Goal: Communication & Community: Answer question/provide support

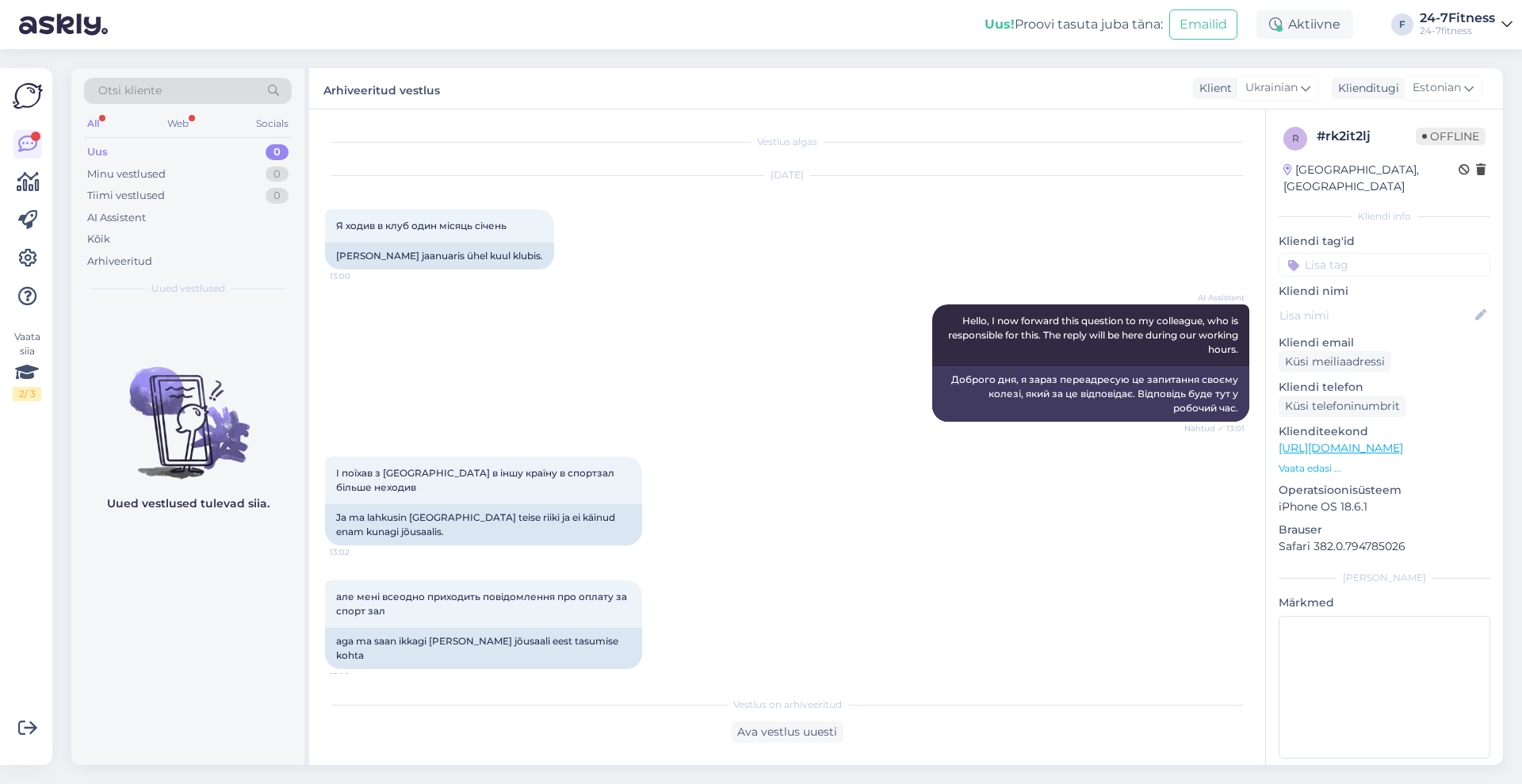
scroll to position [246, 0]
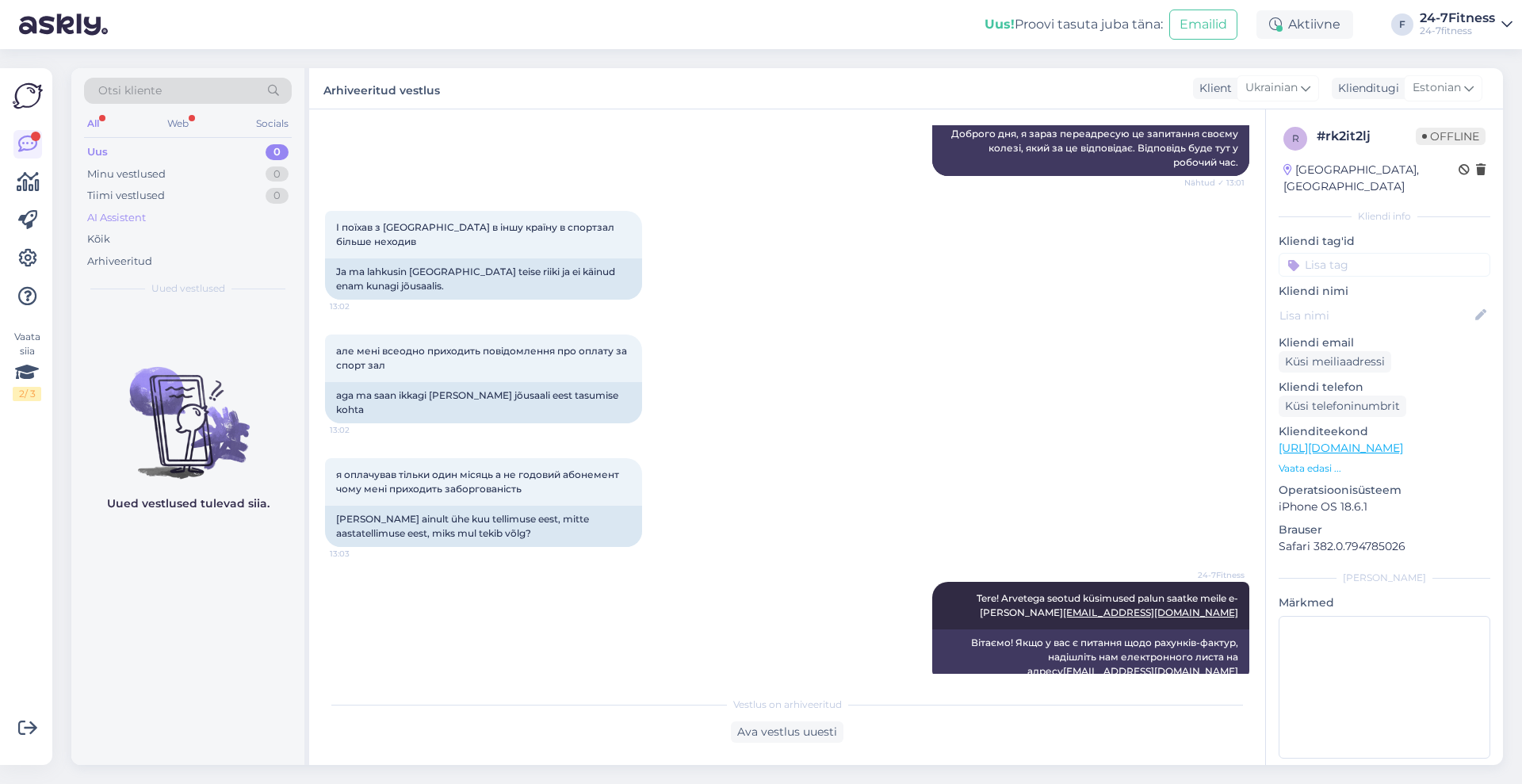
click at [96, 220] on div "AI Assistent" at bounding box center [117, 217] width 59 height 16
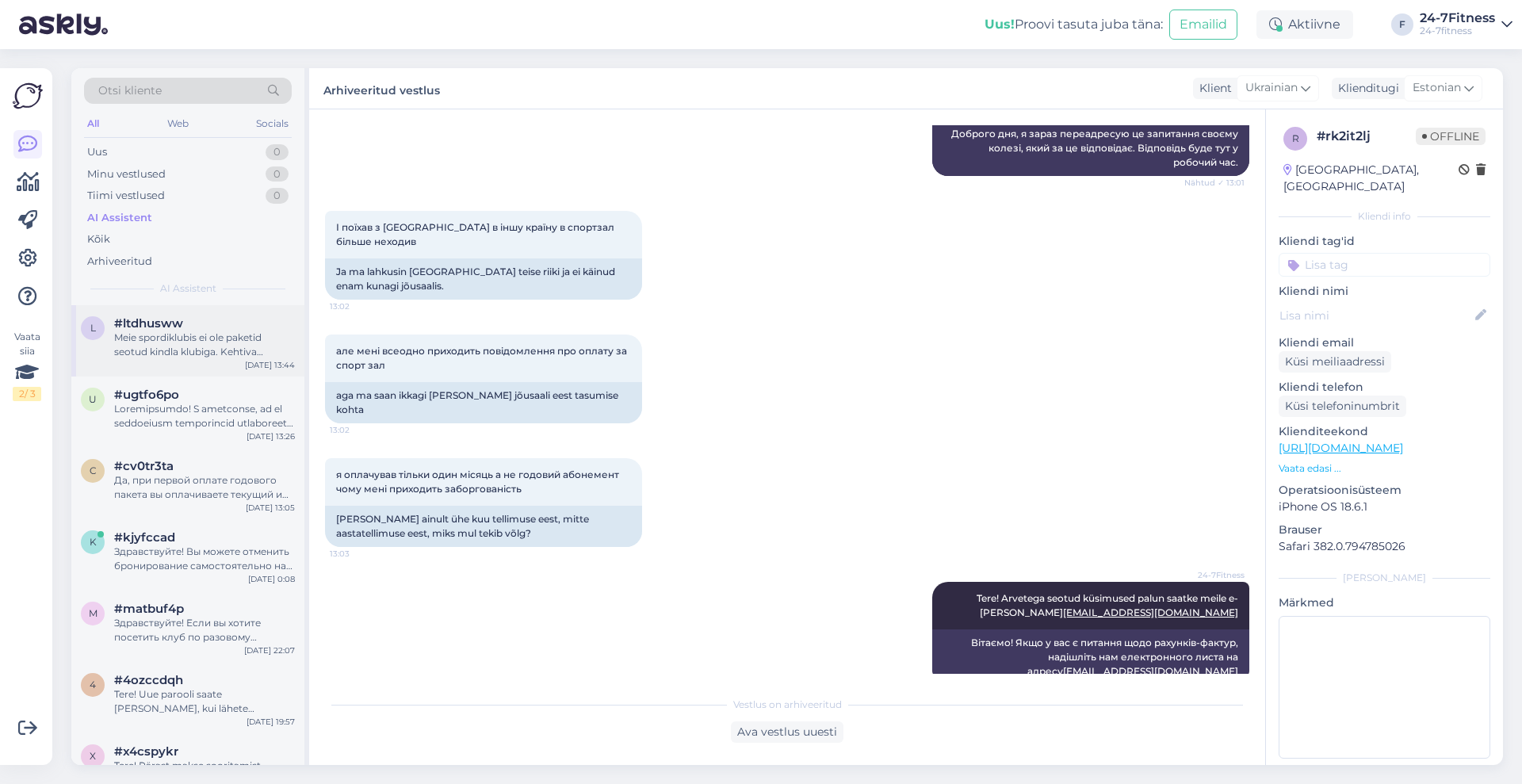
click at [213, 343] on div "Meie spordiklubis ei ole paketid seotud kindla klubiga. Kehtiva paketiga saab k…" at bounding box center [204, 344] width 180 height 29
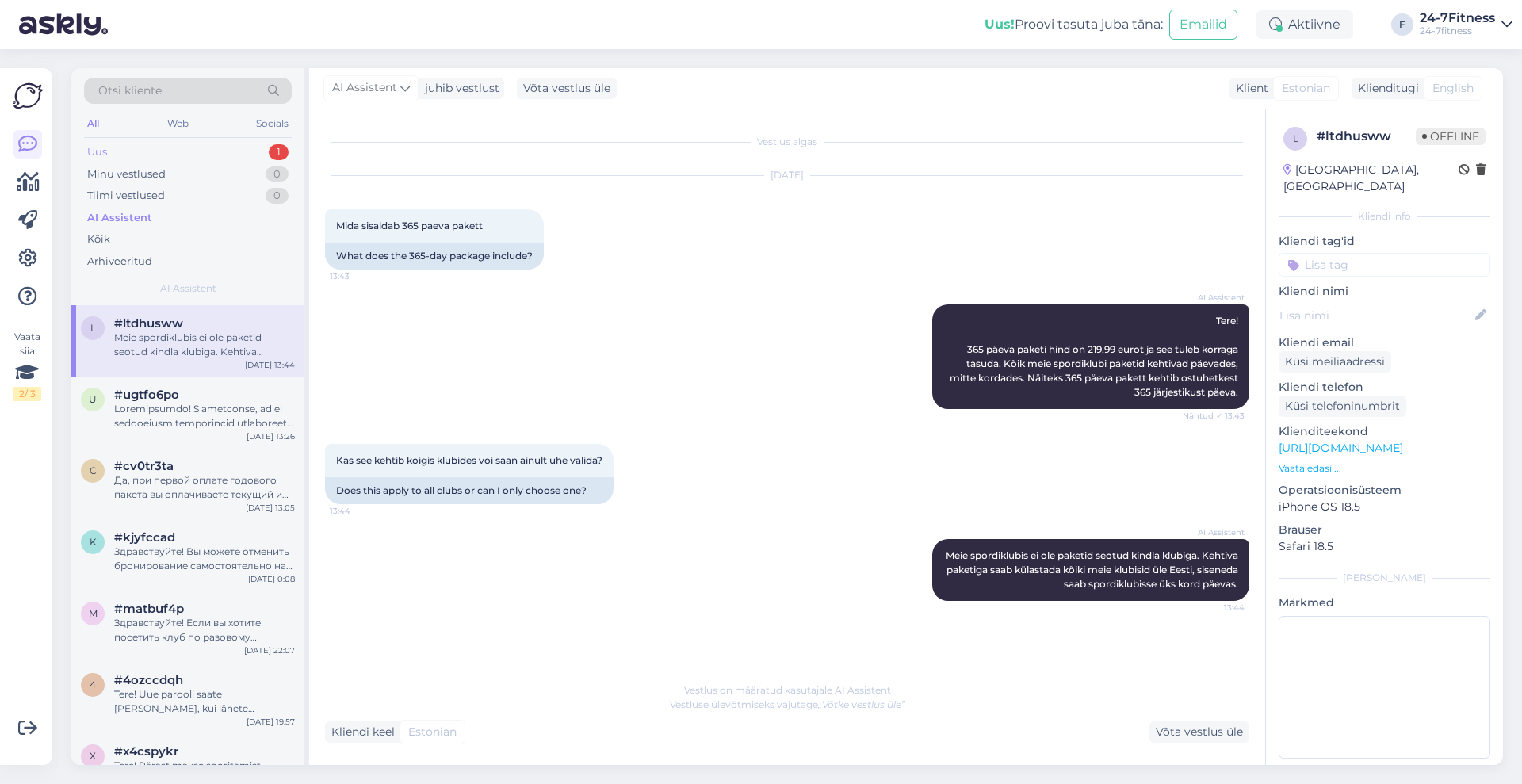
click at [99, 149] on div "Uus" at bounding box center [98, 152] width 20 height 16
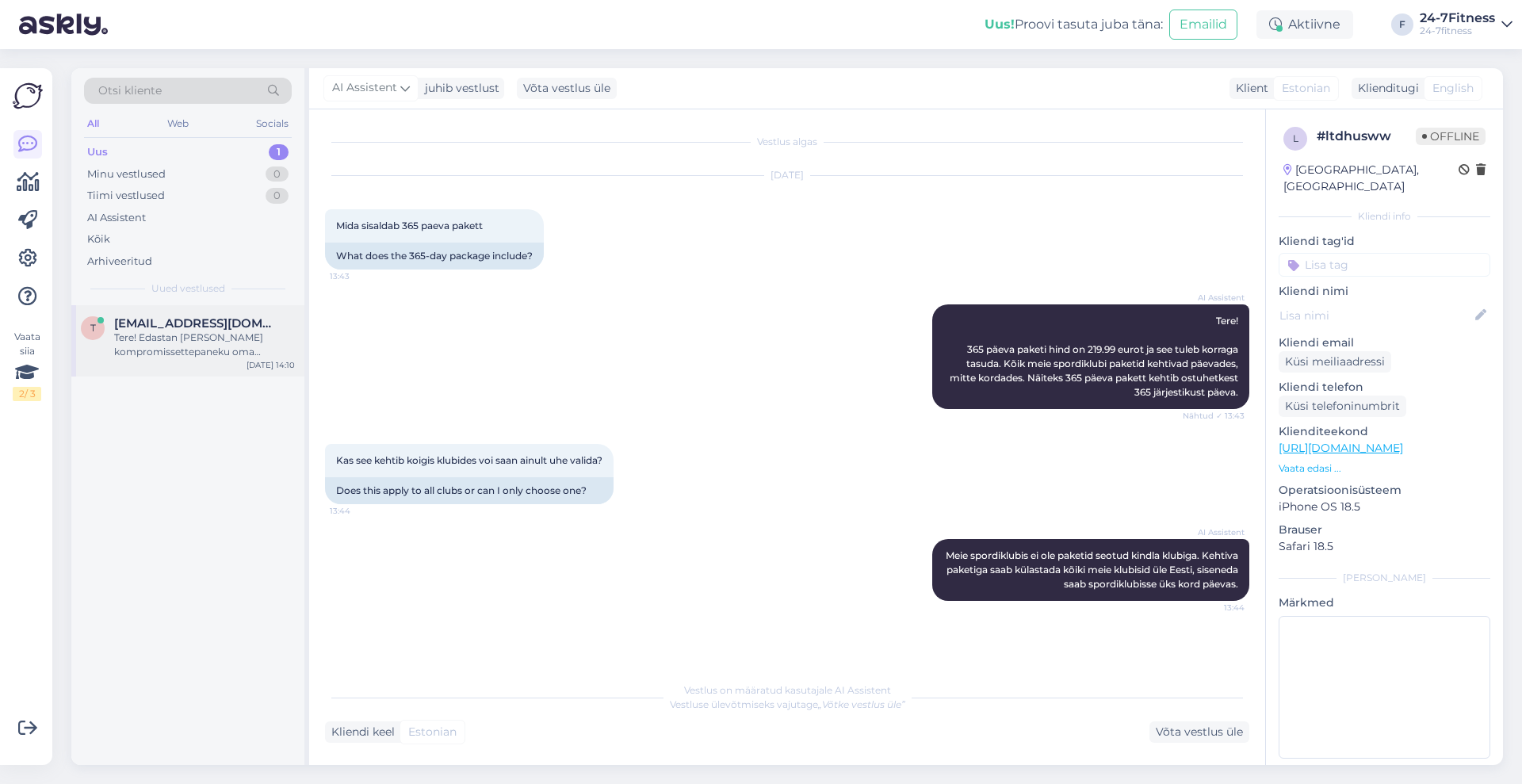
click at [161, 357] on div "Tere! Edastan [PERSON_NAME] kompromissettepaneku oma kolleegile, kes vastutab s…" at bounding box center [204, 344] width 180 height 29
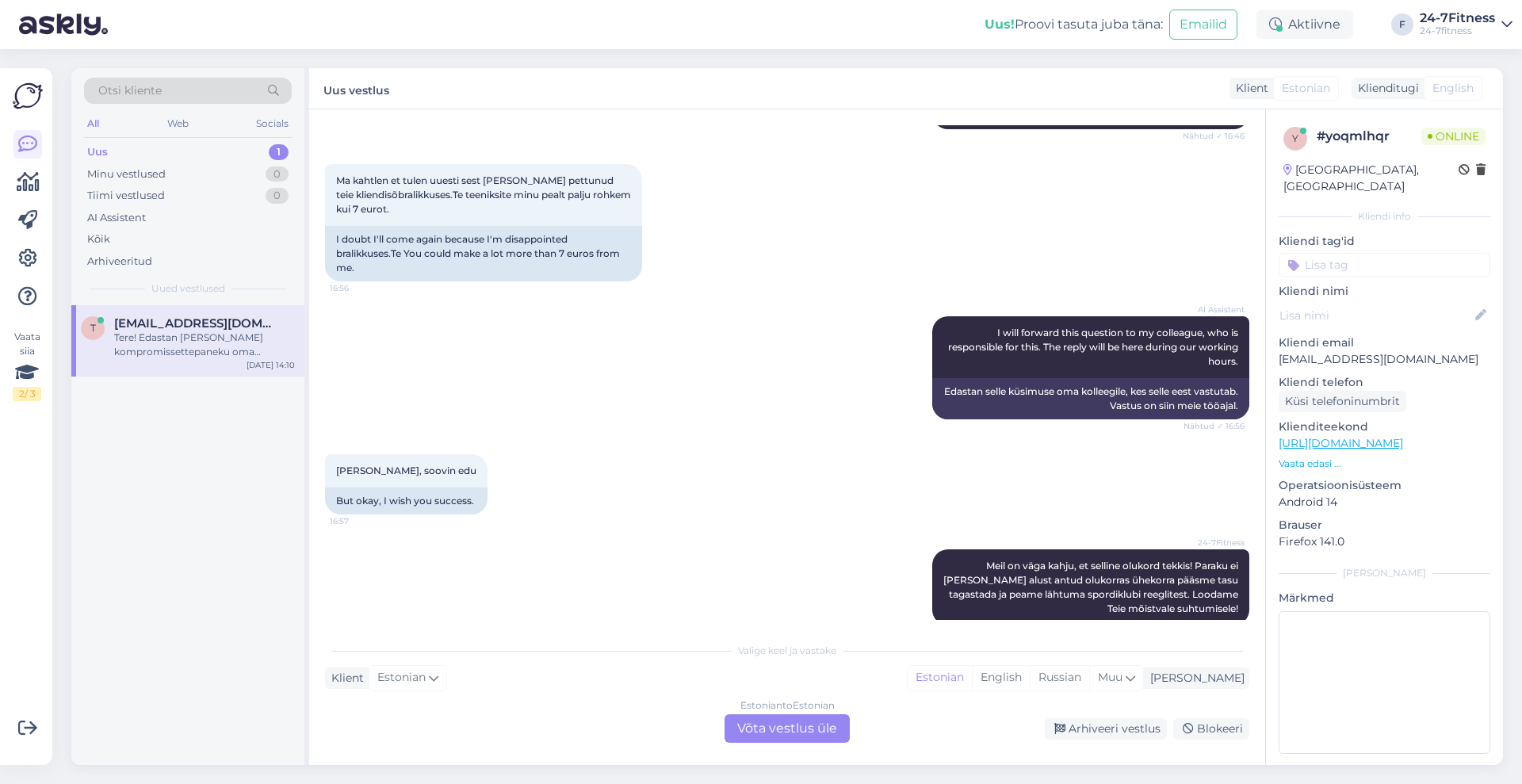
scroll to position [3002, 0]
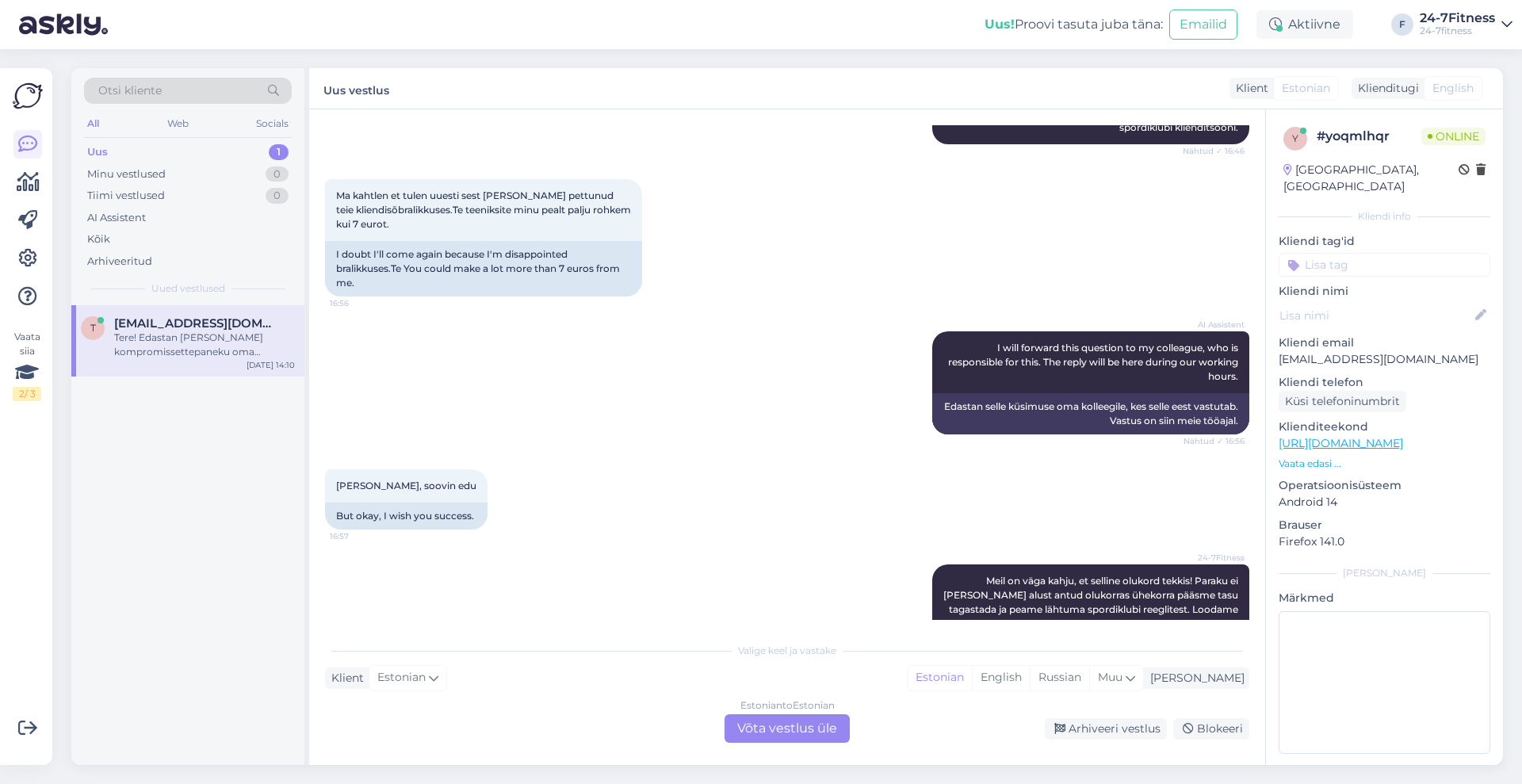
click at [1264, 134] on div "Vestlus algas [DATE] Palun tagadtada raha, tulin jooga tundi aga saal on lukus …" at bounding box center [787, 437] width 956 height 655
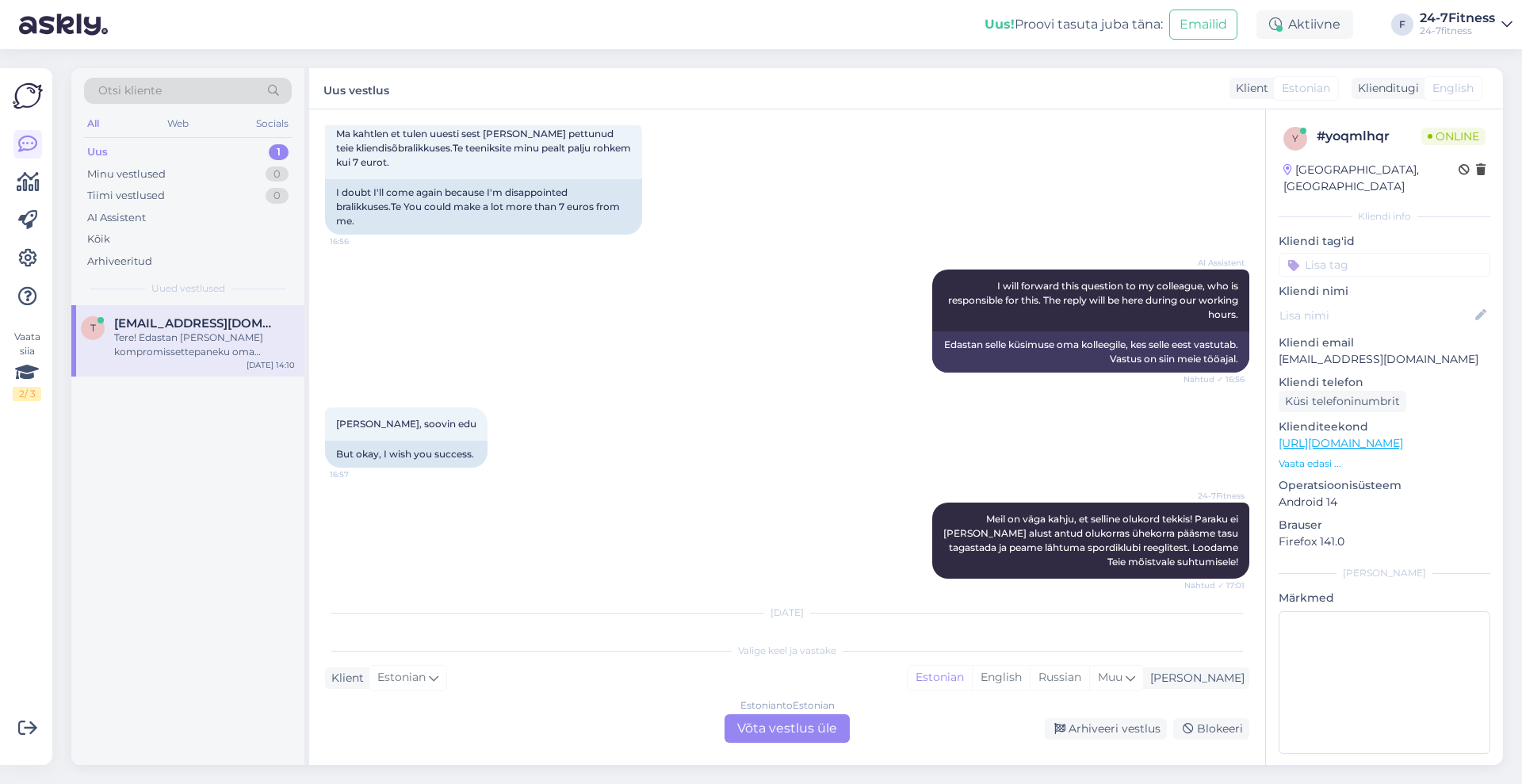
scroll to position [3279, 0]
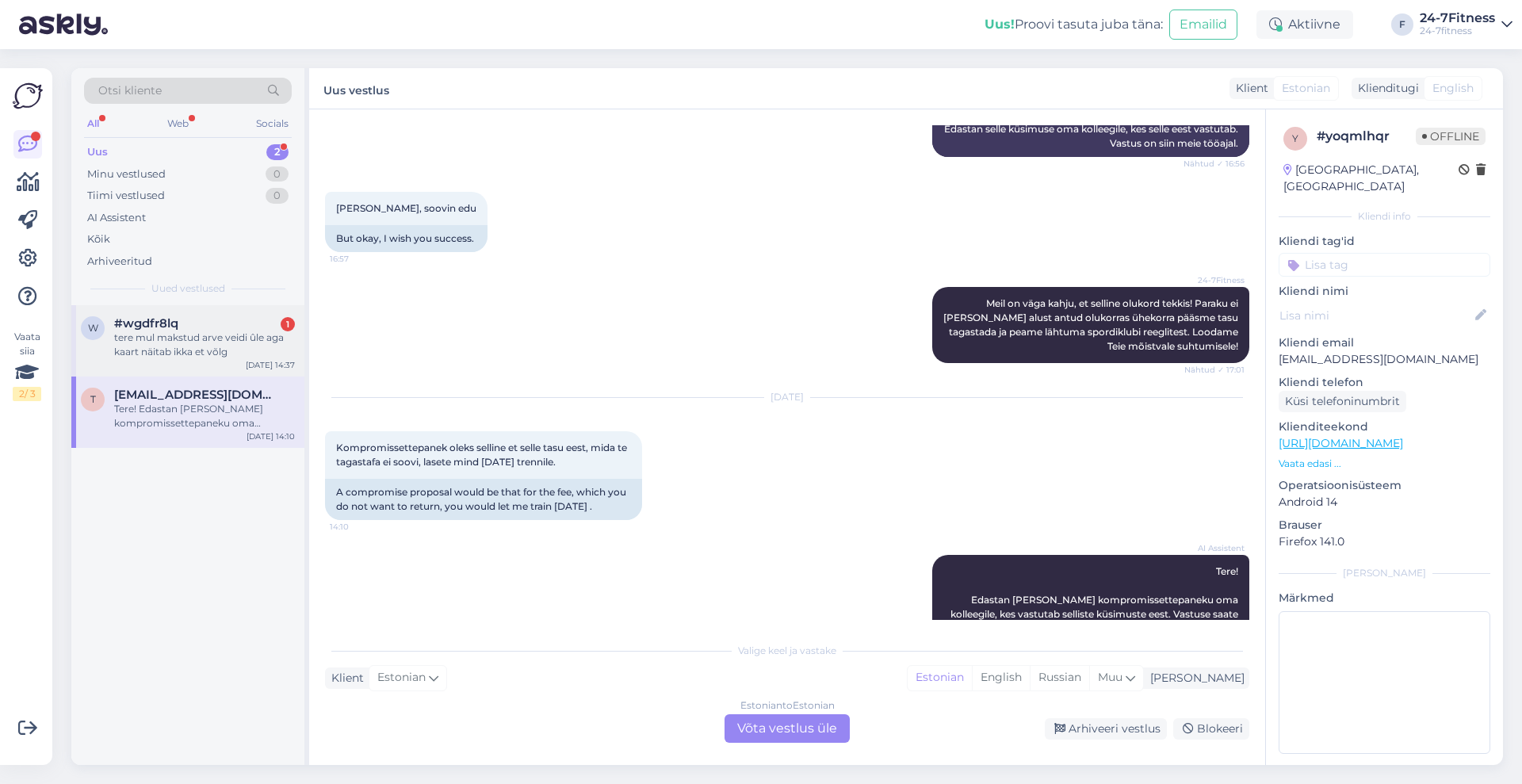
click at [179, 347] on div "tere mul makstud arve veidi ûle aga kaart näitab ikka et võlg" at bounding box center [204, 344] width 180 height 29
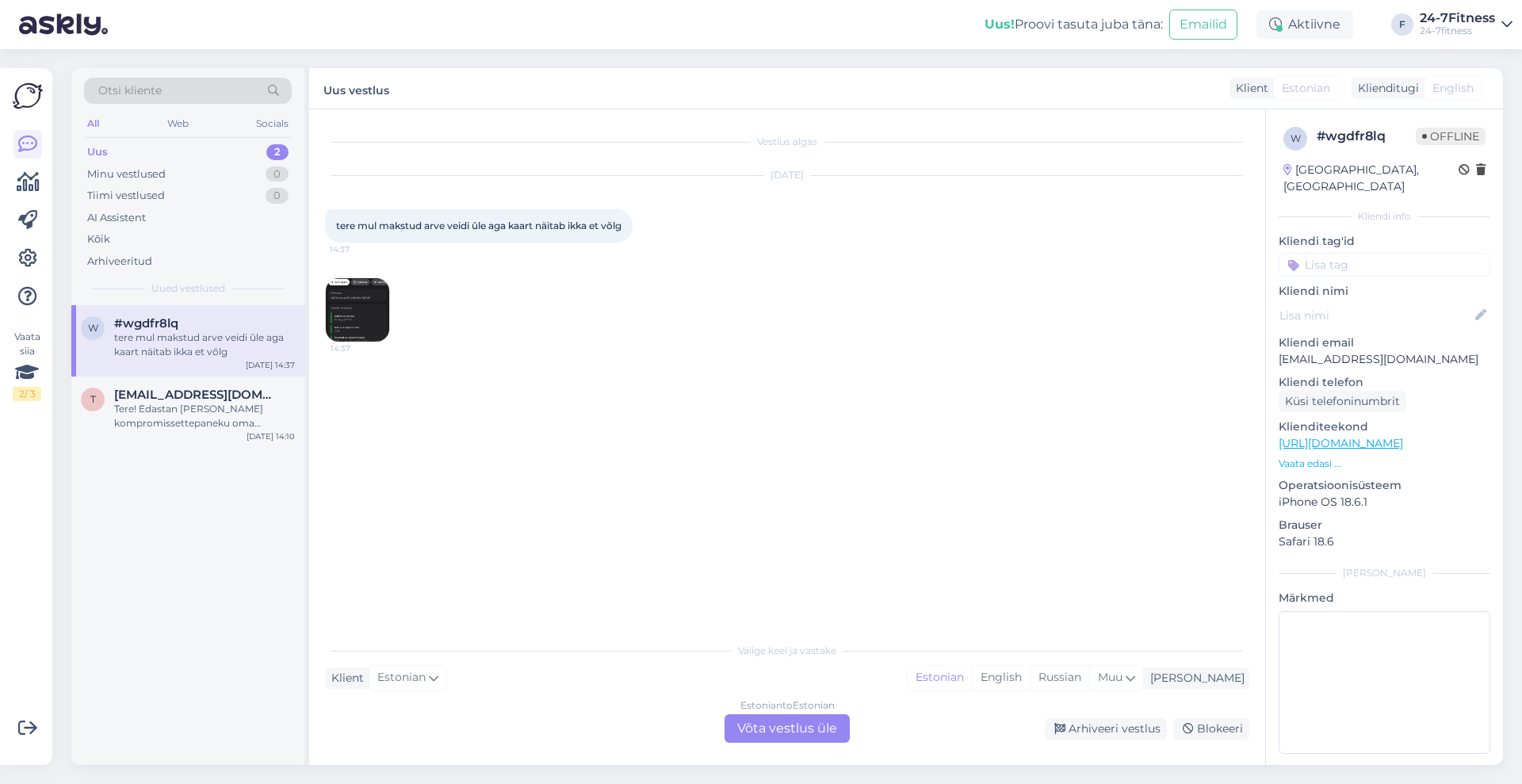
click at [352, 306] on img at bounding box center [357, 309] width 63 height 63
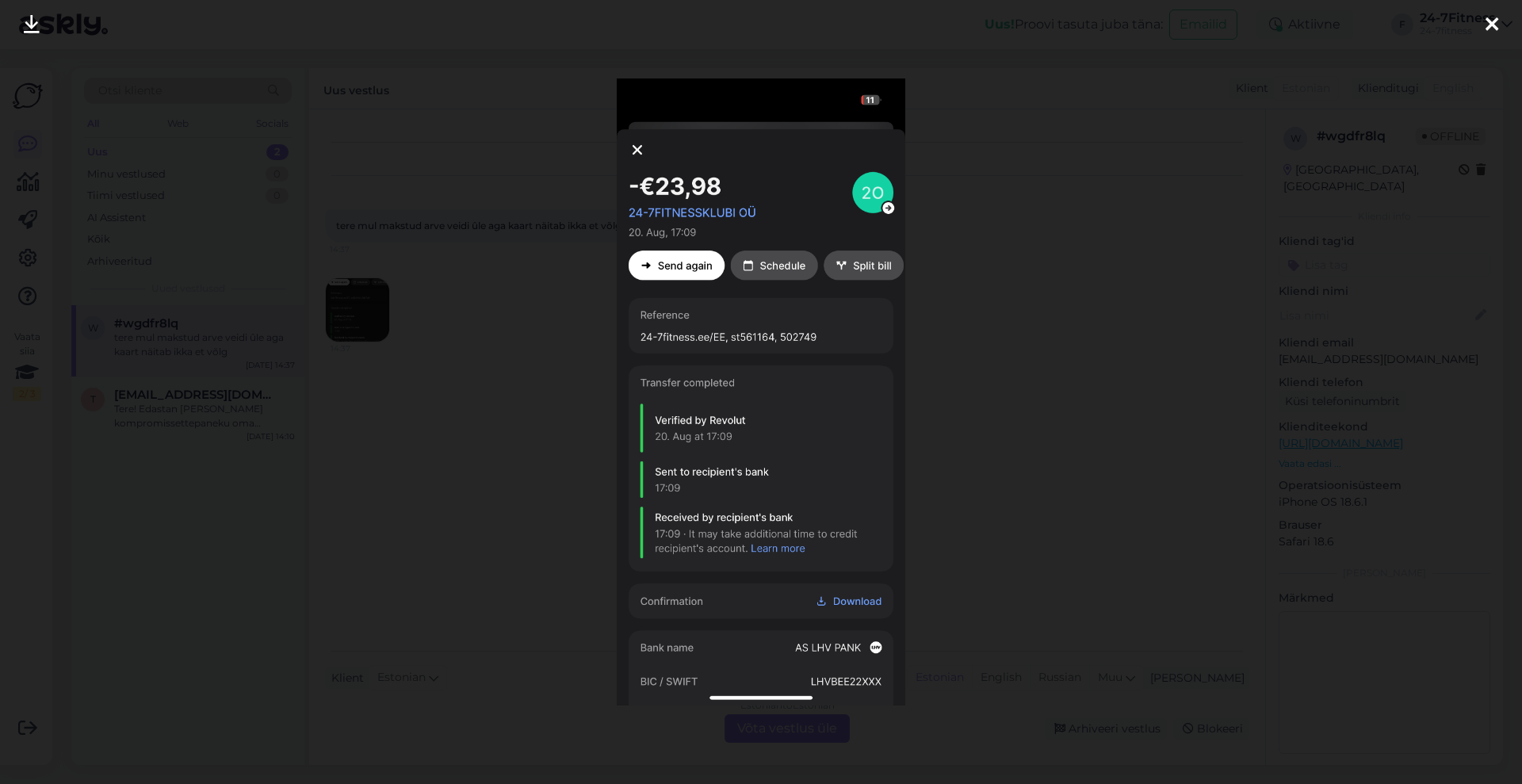
click at [1496, 24] on icon at bounding box center [1492, 25] width 13 height 20
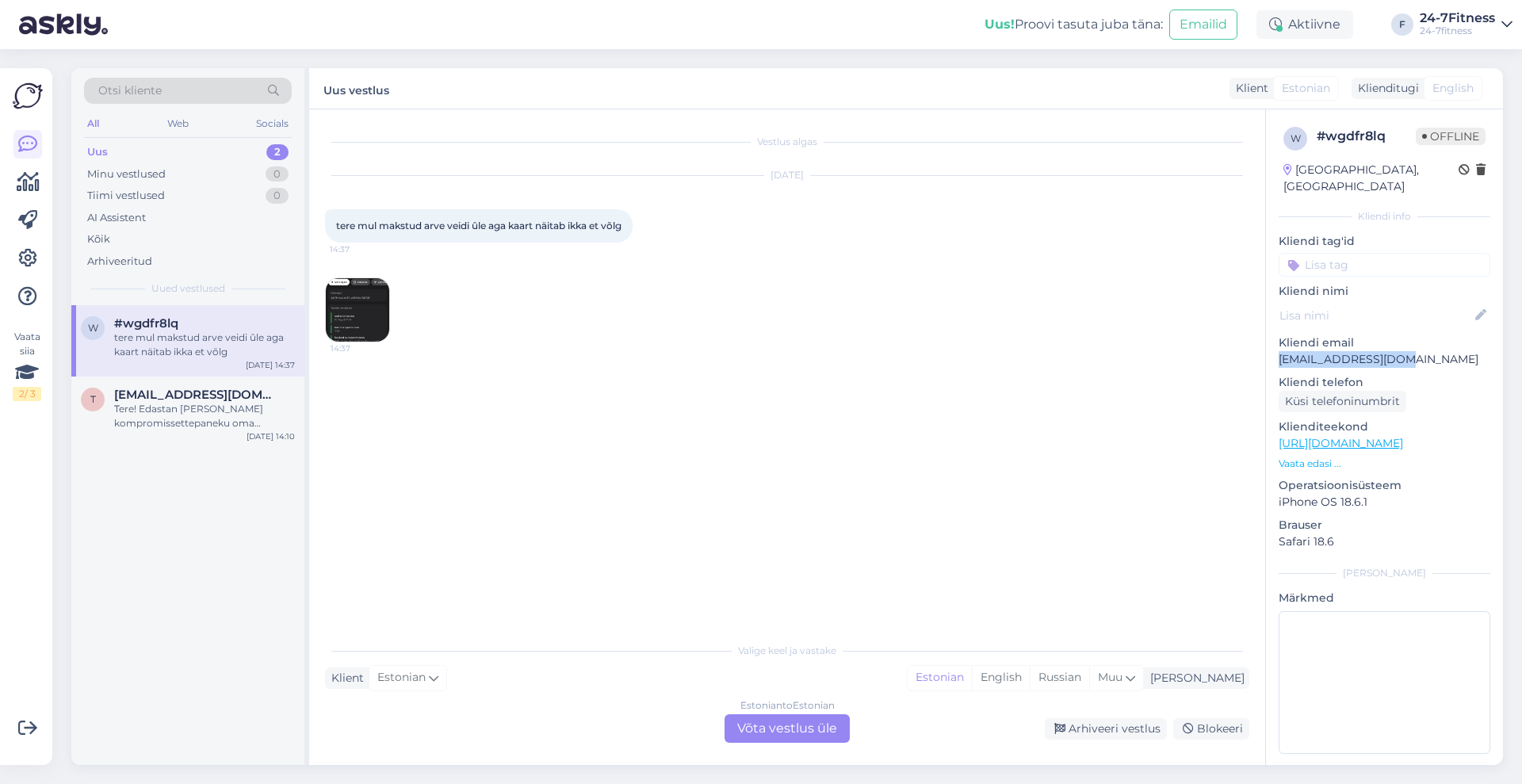
drag, startPoint x: 1414, startPoint y: 349, endPoint x: 1267, endPoint y: 347, distance: 147.0
click at [1267, 347] on div "w # wgdfr8lq Offline [GEOGRAPHIC_DATA], [GEOGRAPHIC_DATA] Kliendi info Kliendi …" at bounding box center [1385, 444] width 237 height 668
copy p "[EMAIL_ADDRESS][DOMAIN_NAME]"
click at [371, 297] on img at bounding box center [357, 309] width 63 height 63
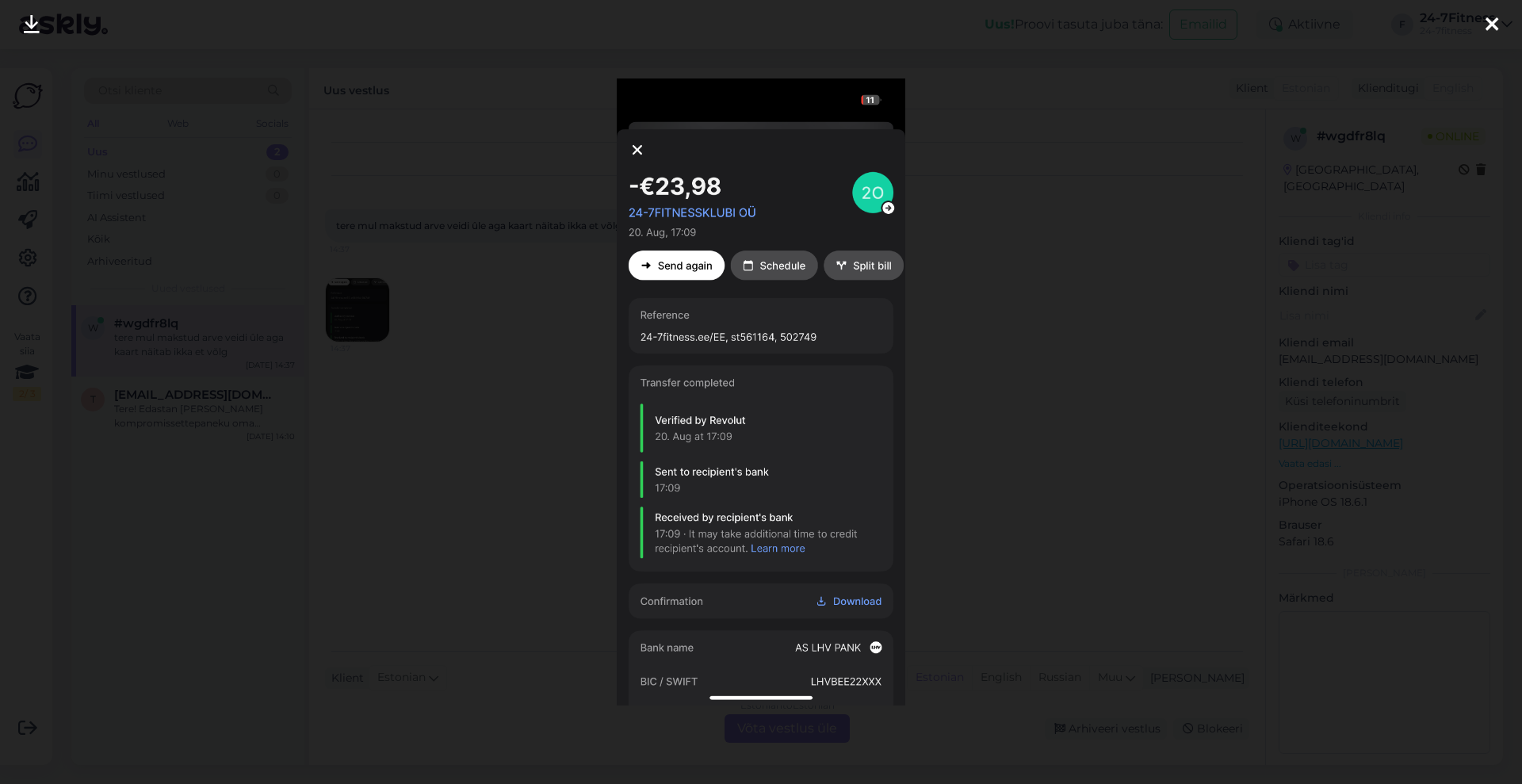
click at [1491, 27] on icon at bounding box center [1492, 25] width 13 height 20
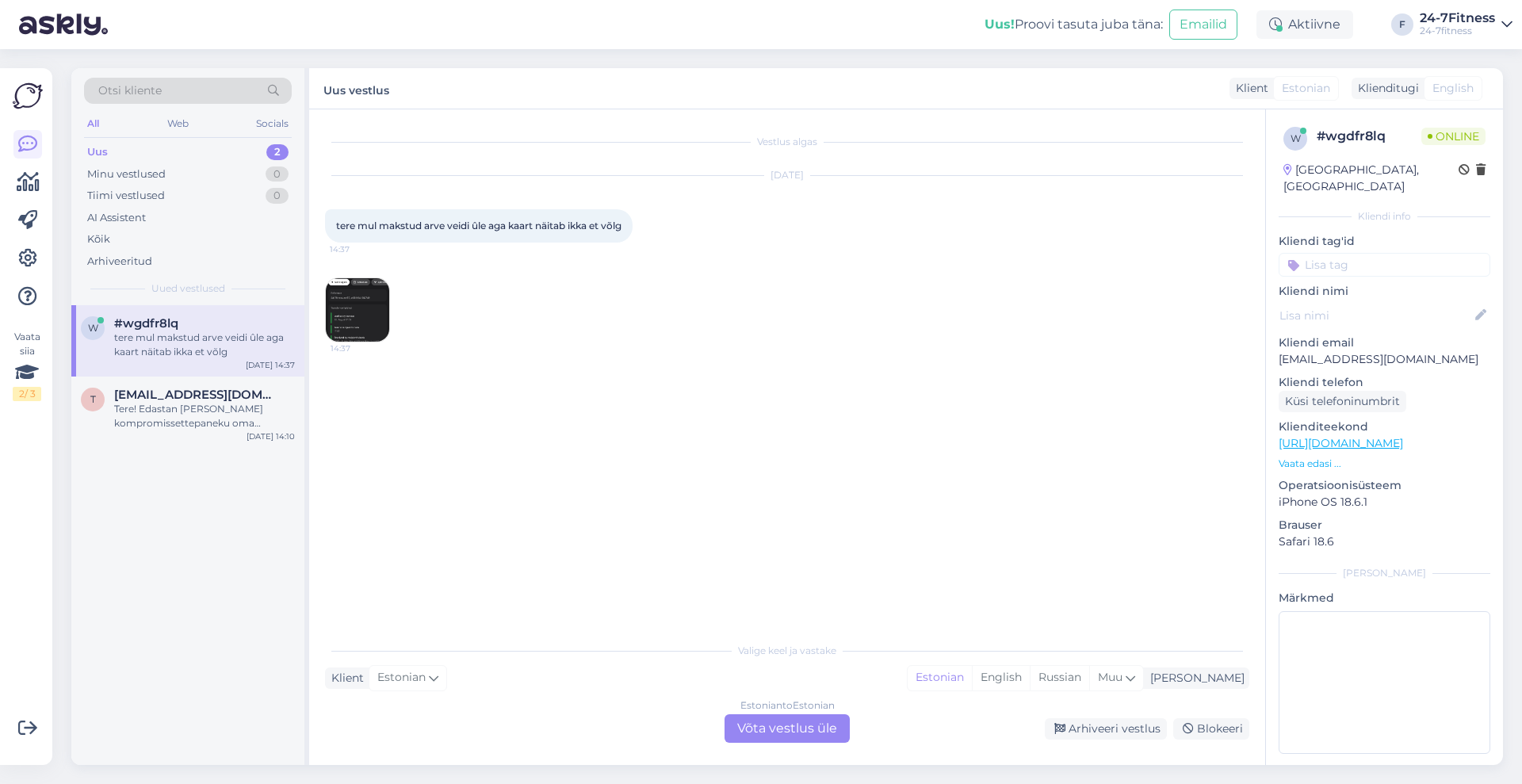
click at [786, 724] on div "Estonian to Estonian Võta vestlus üle" at bounding box center [787, 728] width 125 height 29
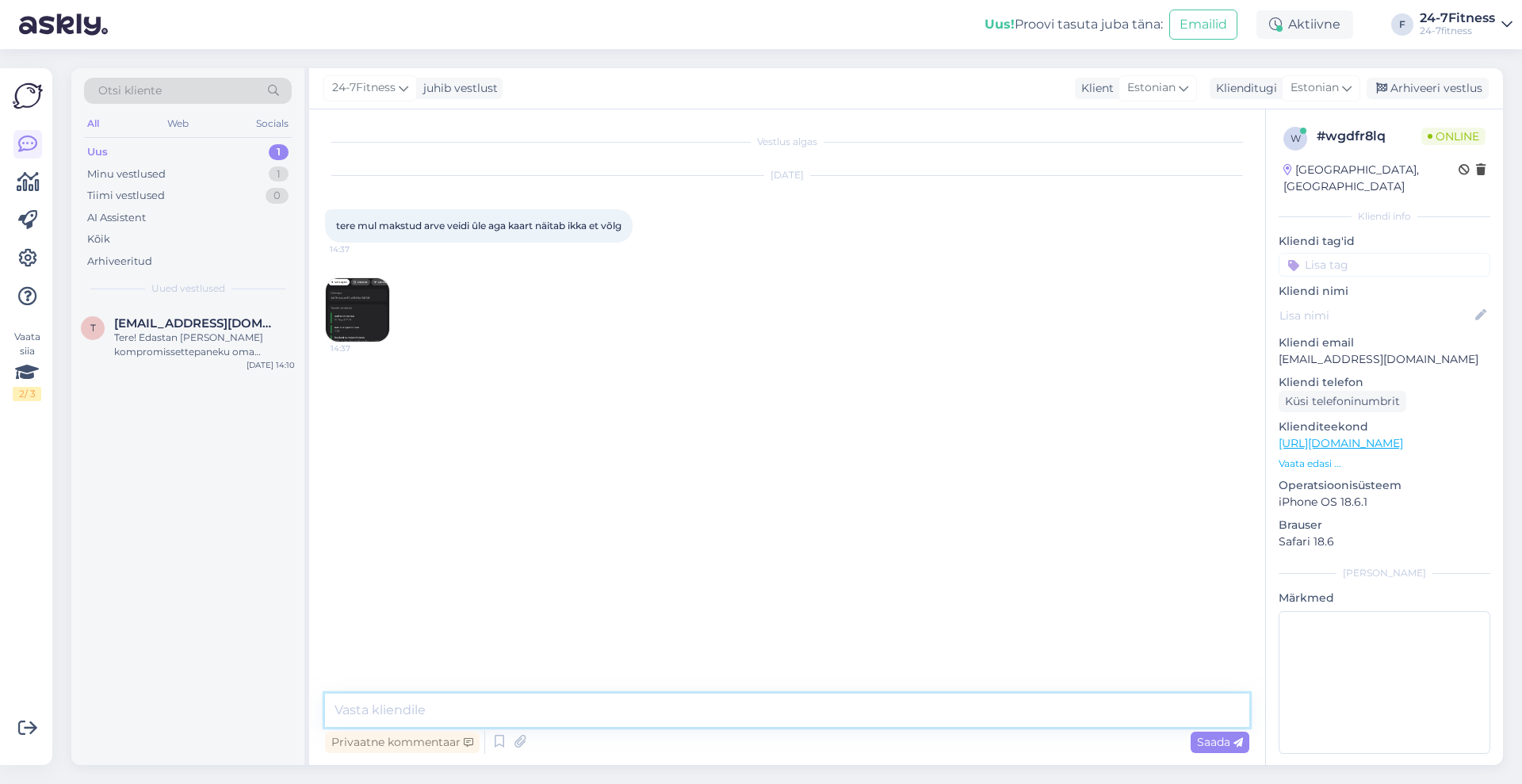
click at [786, 724] on textarea at bounding box center [787, 710] width 924 height 33
type textarea "Tere!"
click at [517, 705] on textarea "Palun saatke meile e-mailile maksekorraldus" at bounding box center [787, 710] width 924 height 33
click at [558, 710] on textarea "Palun saatke meile e-mailile [EMAIL_ADDRESS][DOMAIN_NAME] maksekorraldus" at bounding box center [787, 710] width 924 height 33
click at [582, 705] on textarea "Palun saatke meile e-mailile [EMAIL_ADDRESS][DOMAIN_NAME] maksekorraldus" at bounding box center [787, 710] width 924 height 33
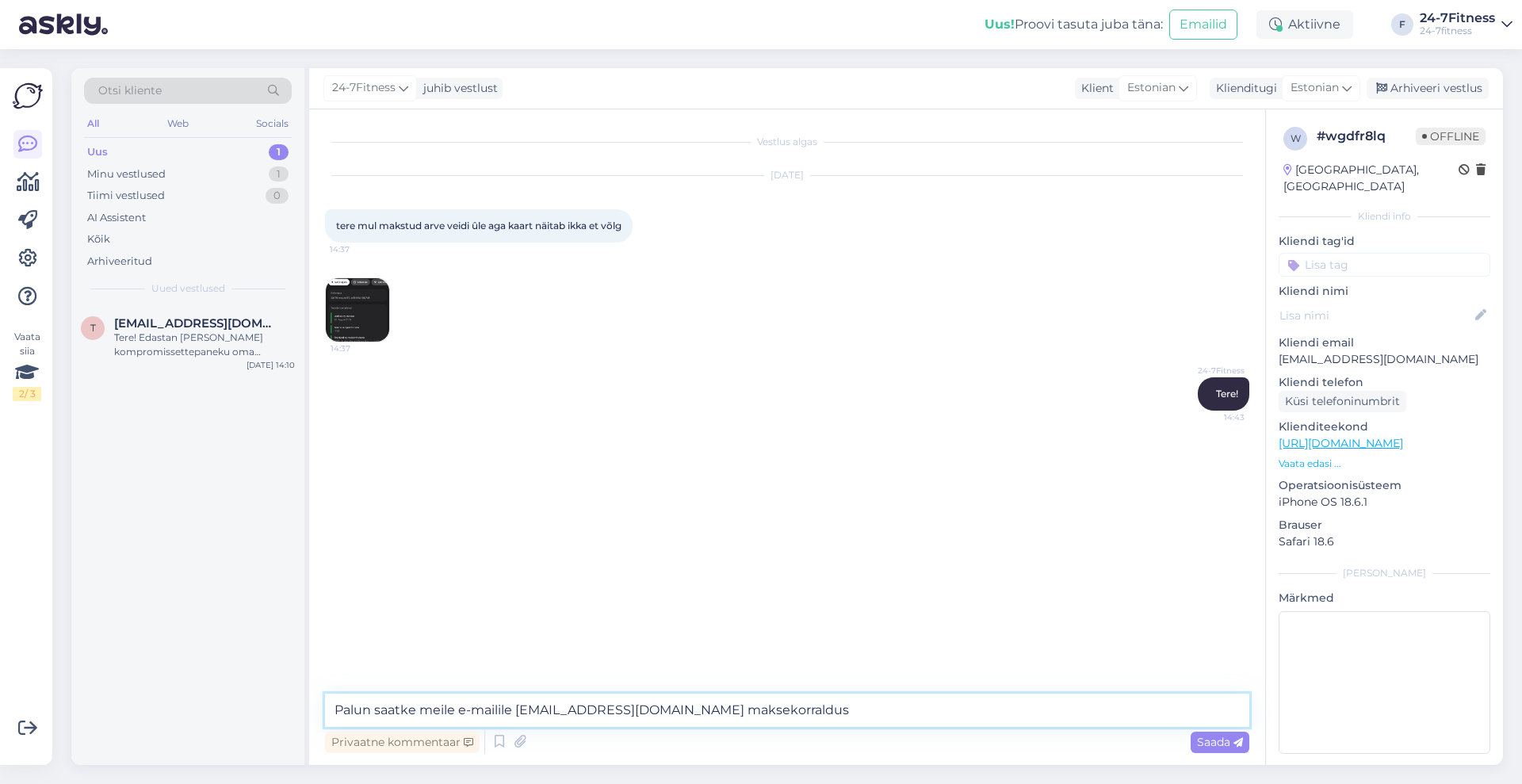
click at [784, 699] on textarea "Palun saatke meile e-mailile [EMAIL_ADDRESS][DOMAIN_NAME] maksekorraldus" at bounding box center [787, 710] width 924 height 33
type textarea "Palun saatke meile e-mailile [EMAIL_ADDRESS][DOMAIN_NAME] maksekorraldus, kus o…"
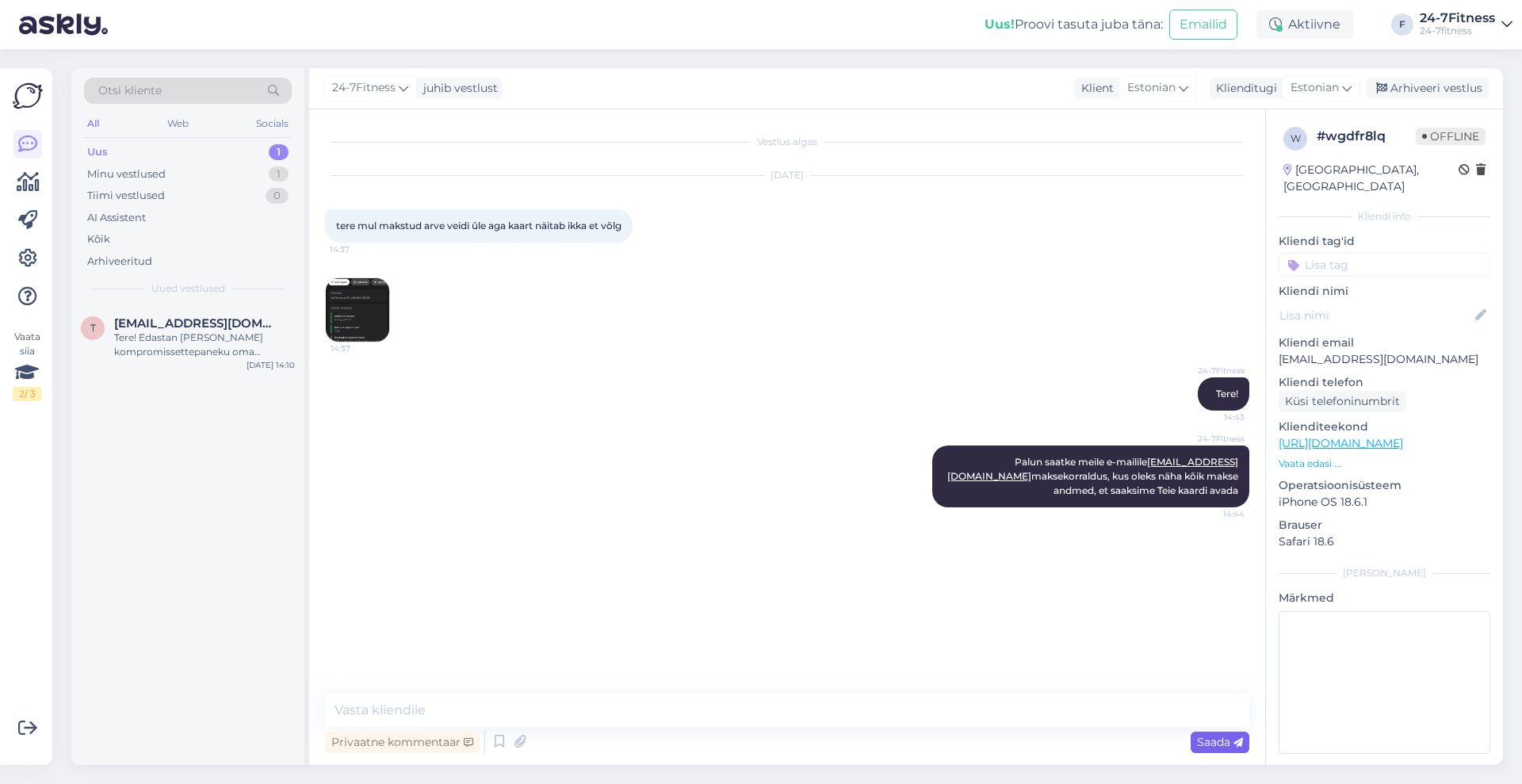
click at [1203, 743] on span "Saada" at bounding box center [1220, 743] width 46 height 15
click at [1401, 86] on div "Arhiveeri vestlus" at bounding box center [1427, 87] width 122 height 21
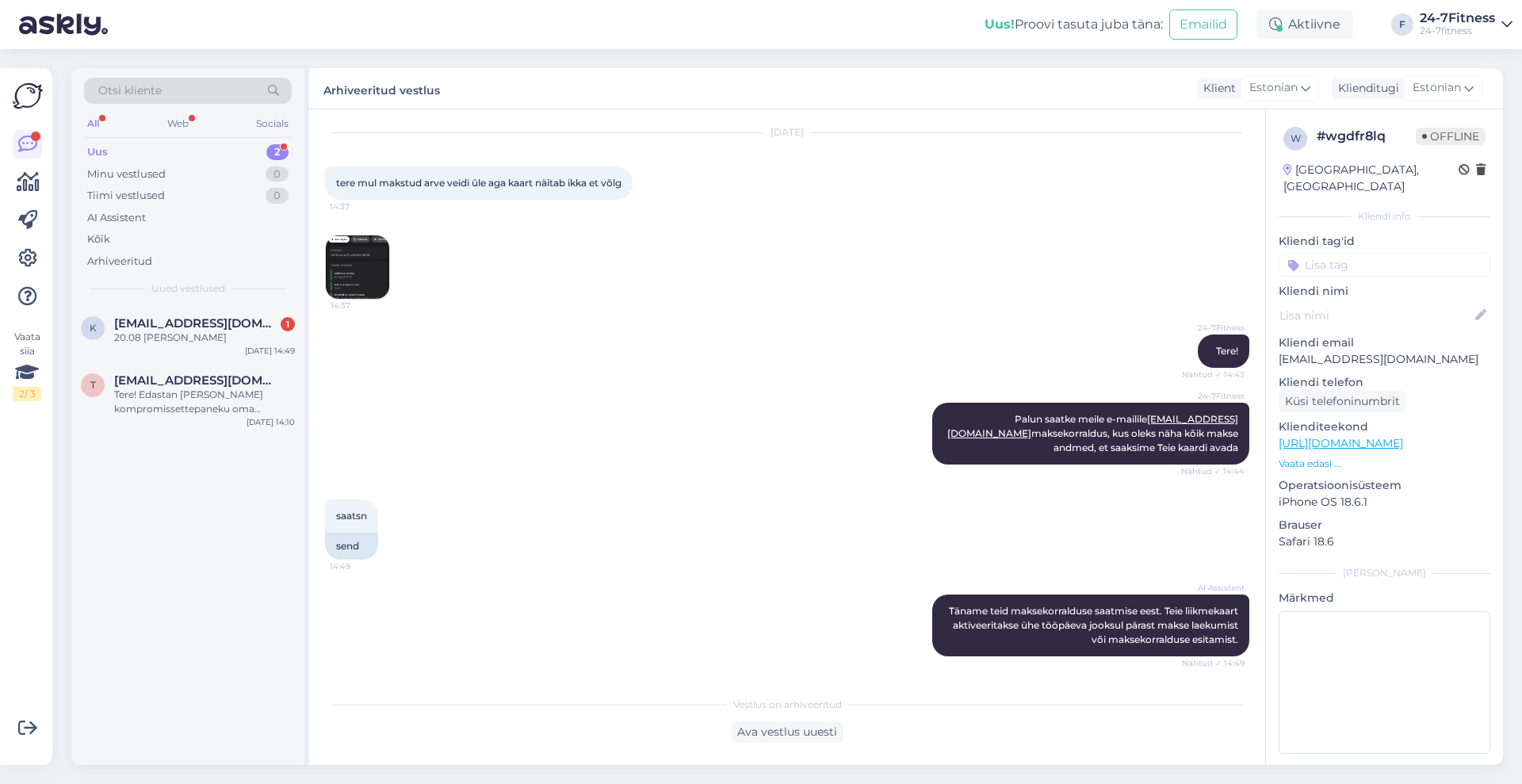
scroll to position [138, 0]
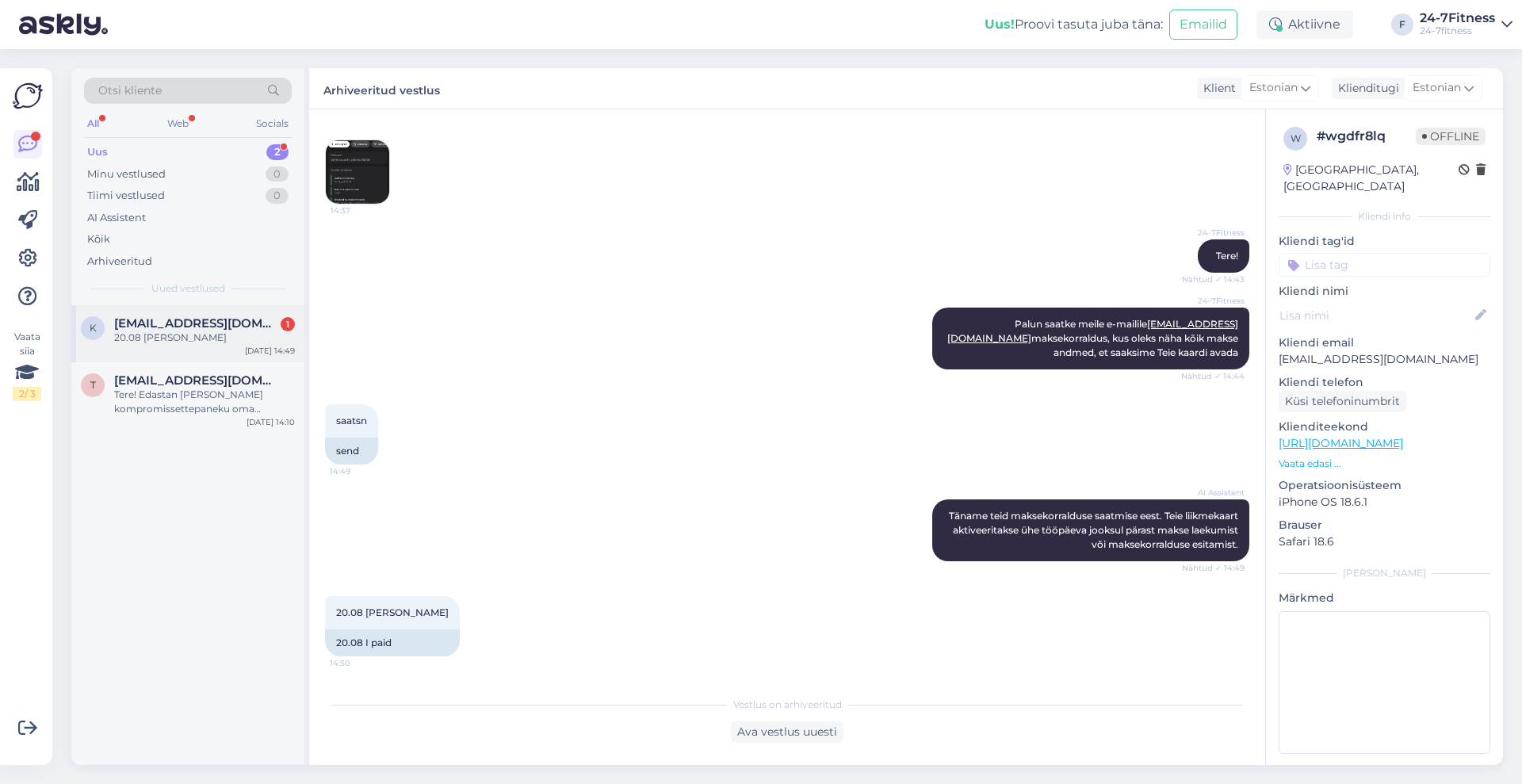
click at [214, 331] on div "20.08 [PERSON_NAME]" at bounding box center [204, 338] width 180 height 15
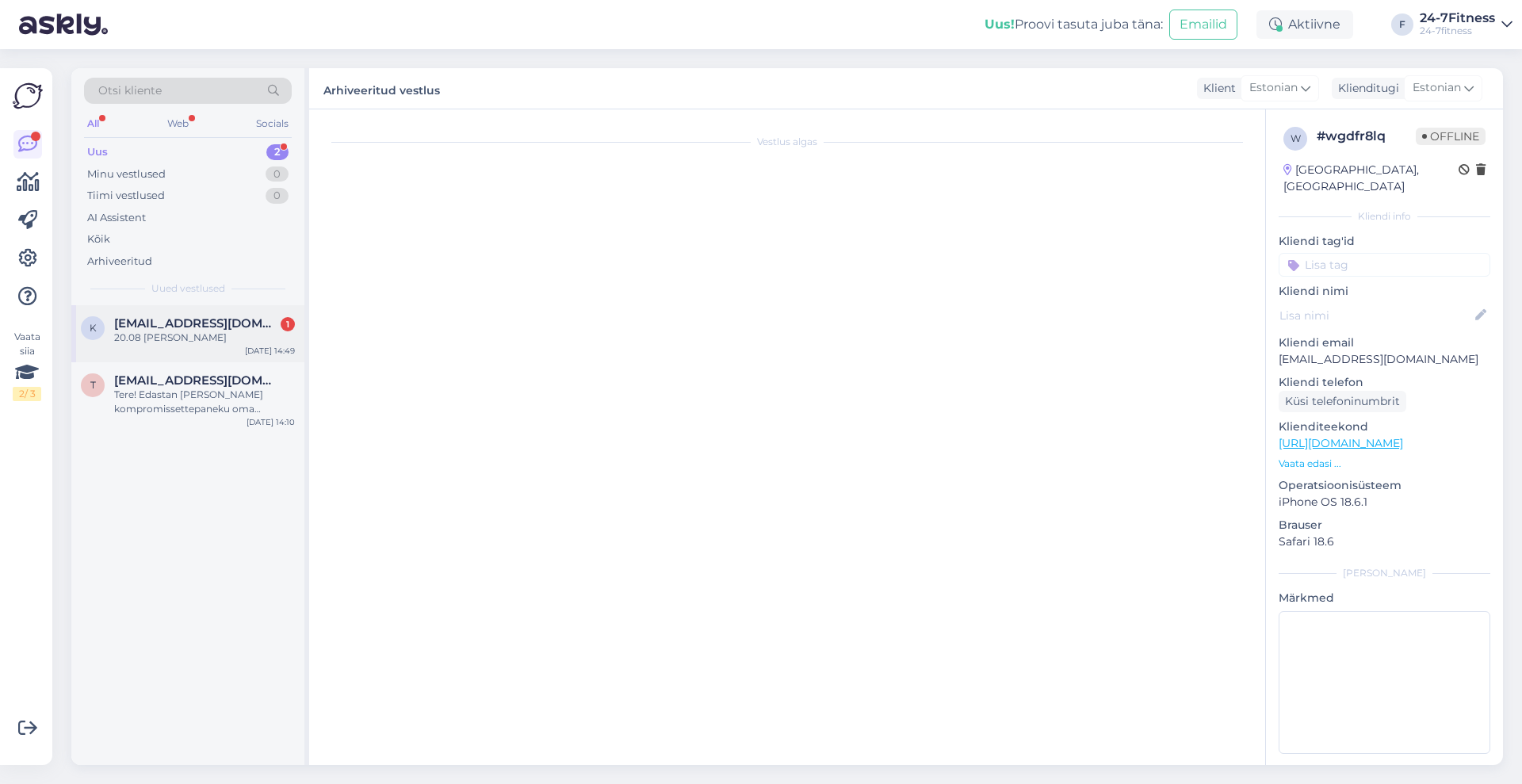
scroll to position [191, 0]
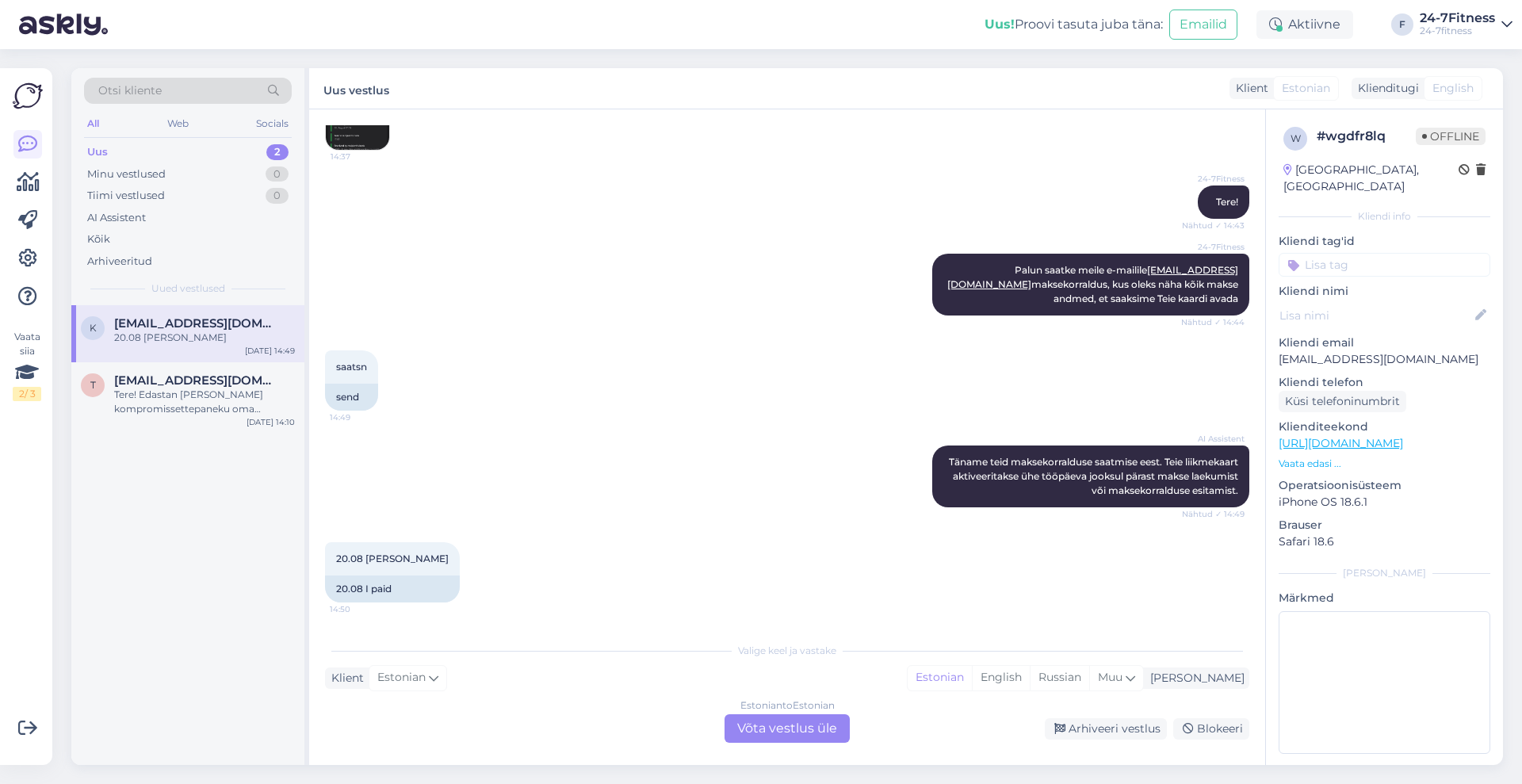
click at [841, 731] on div "Estonian to Estonian Võta vestlus üle" at bounding box center [787, 728] width 125 height 29
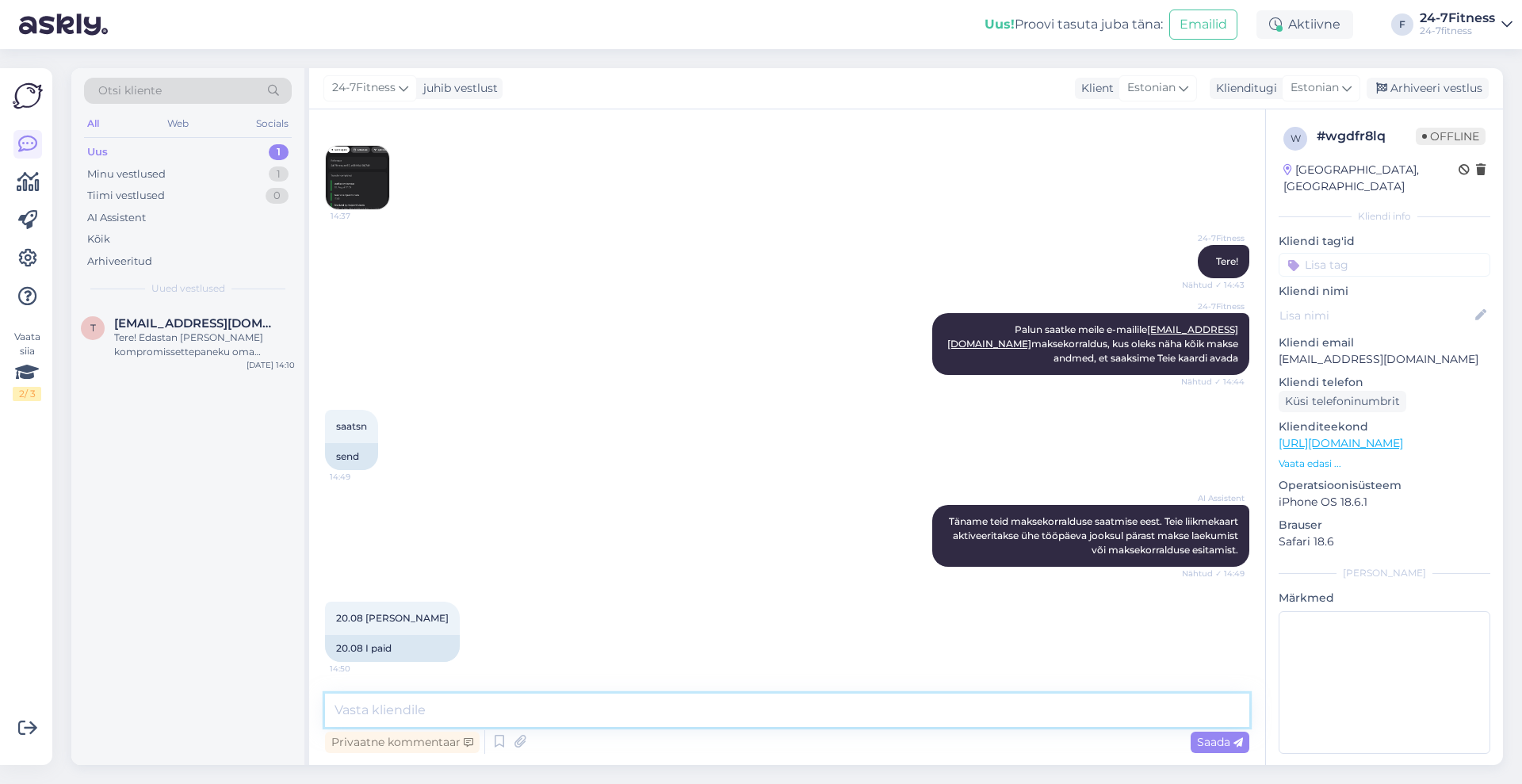
click at [738, 717] on textarea at bounding box center [787, 710] width 924 height 33
click at [343, 711] on textarea "Oleme Teie kaardilt blokeeringu eemaldanud." at bounding box center [787, 710] width 924 height 33
type textarea "Täname, oleme Teie kaardilt blokeeringu eemaldanud."
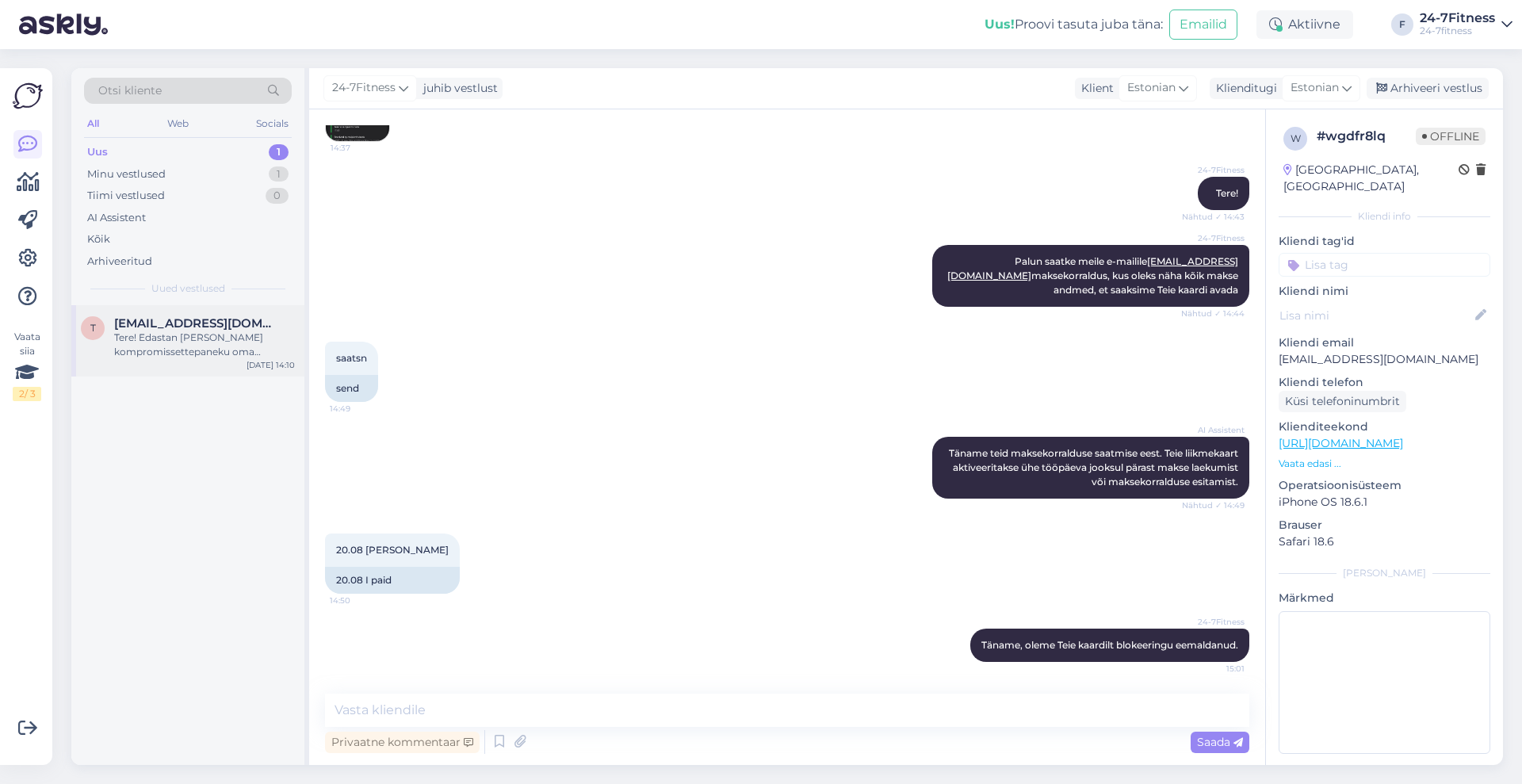
click at [194, 352] on div "Tere! Edastan [PERSON_NAME] kompromissettepaneku oma kolleegile, kes vastutab s…" at bounding box center [204, 344] width 180 height 29
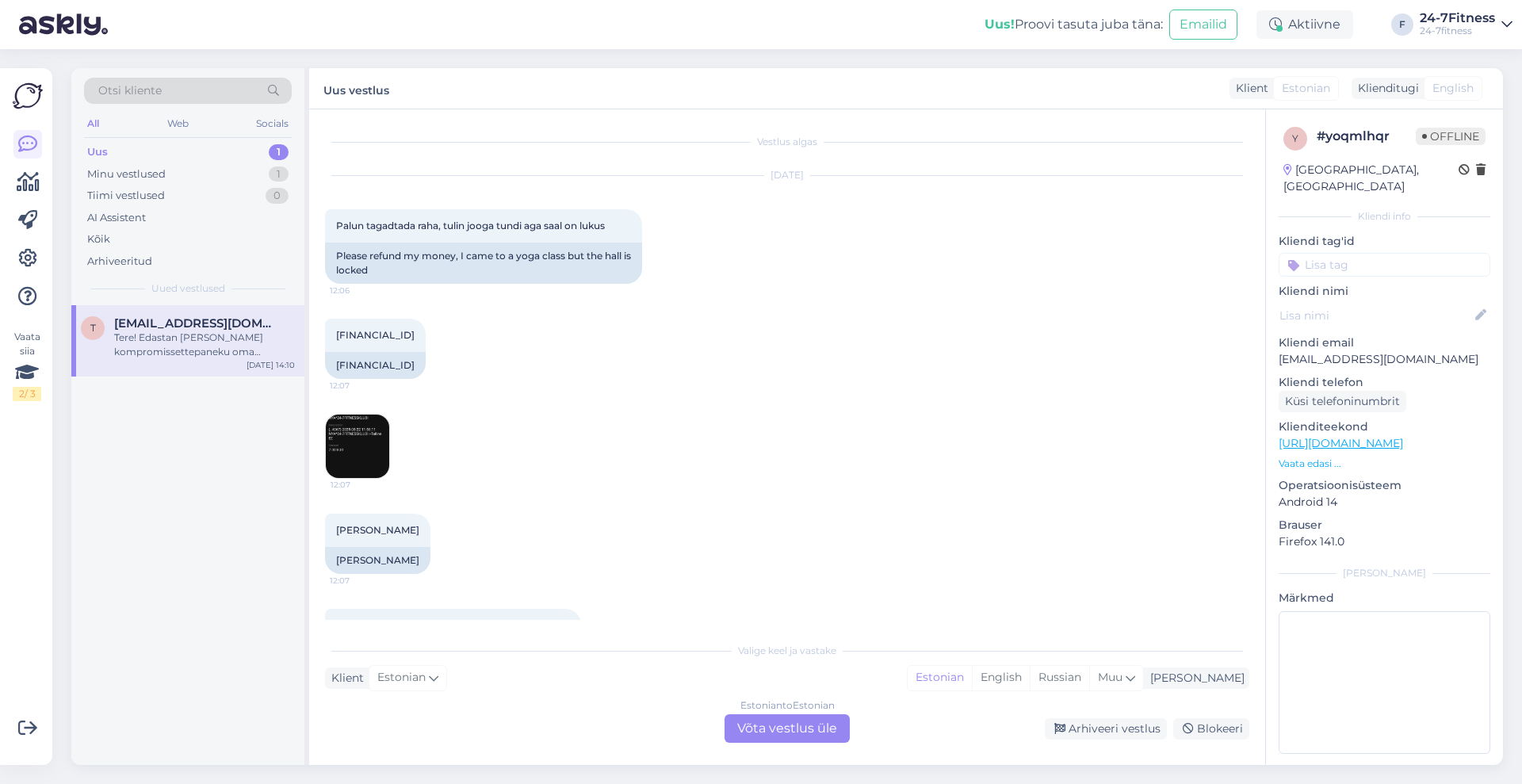
scroll to position [3279, 0]
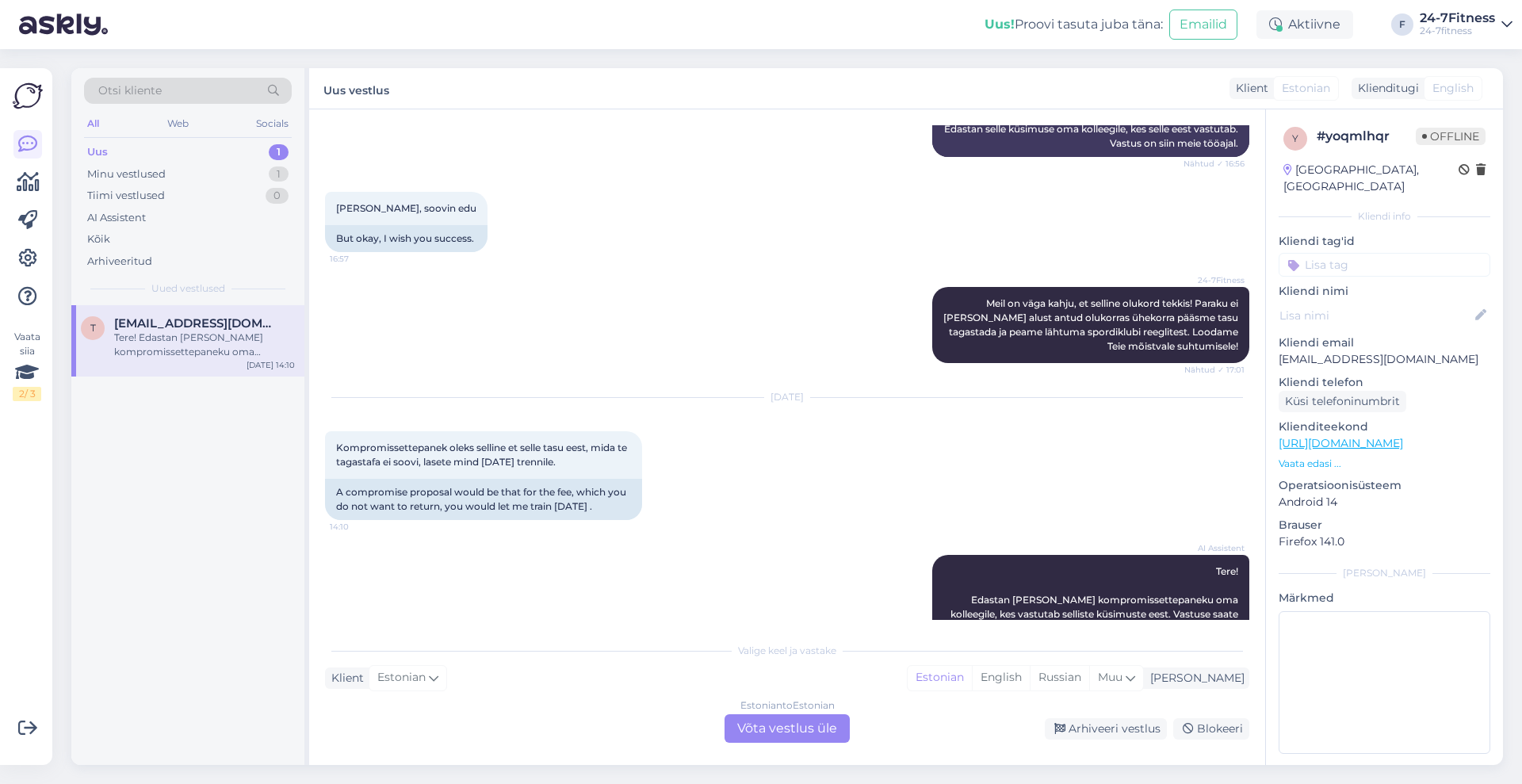
click at [769, 730] on div "Estonian to Estonian Võta vestlus üle" at bounding box center [787, 728] width 125 height 29
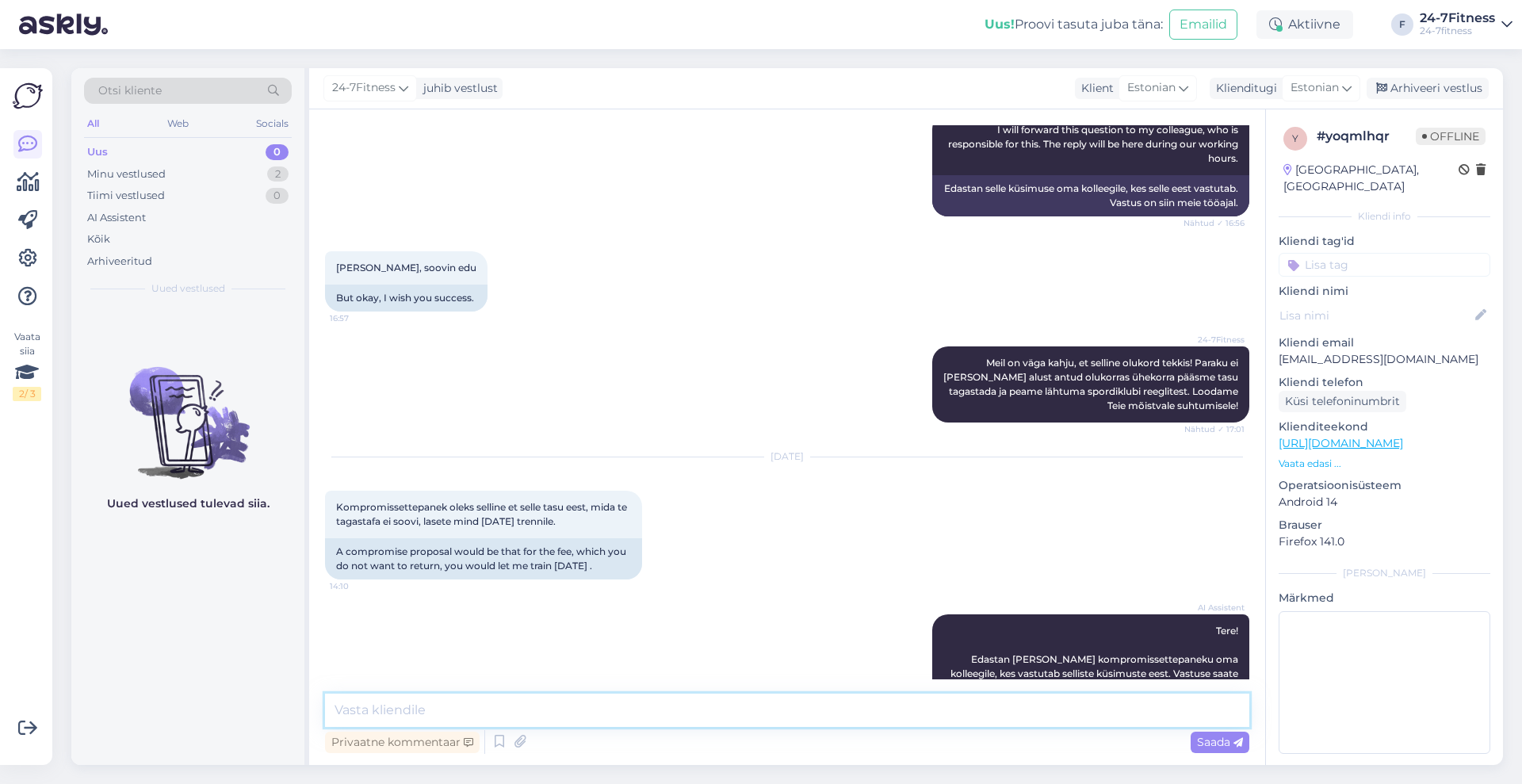
click at [761, 709] on textarea at bounding box center [787, 710] width 924 height 33
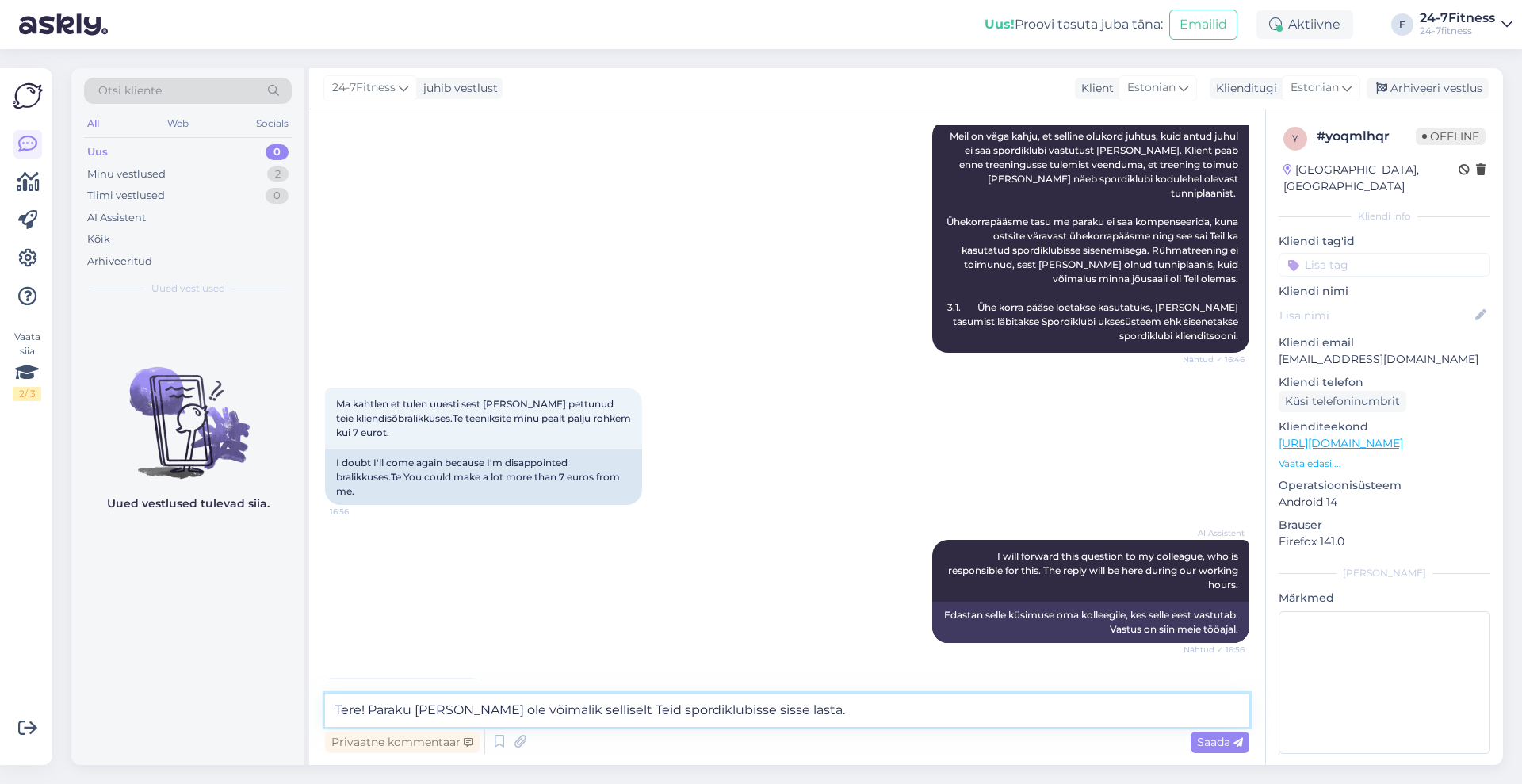
scroll to position [2747, 0]
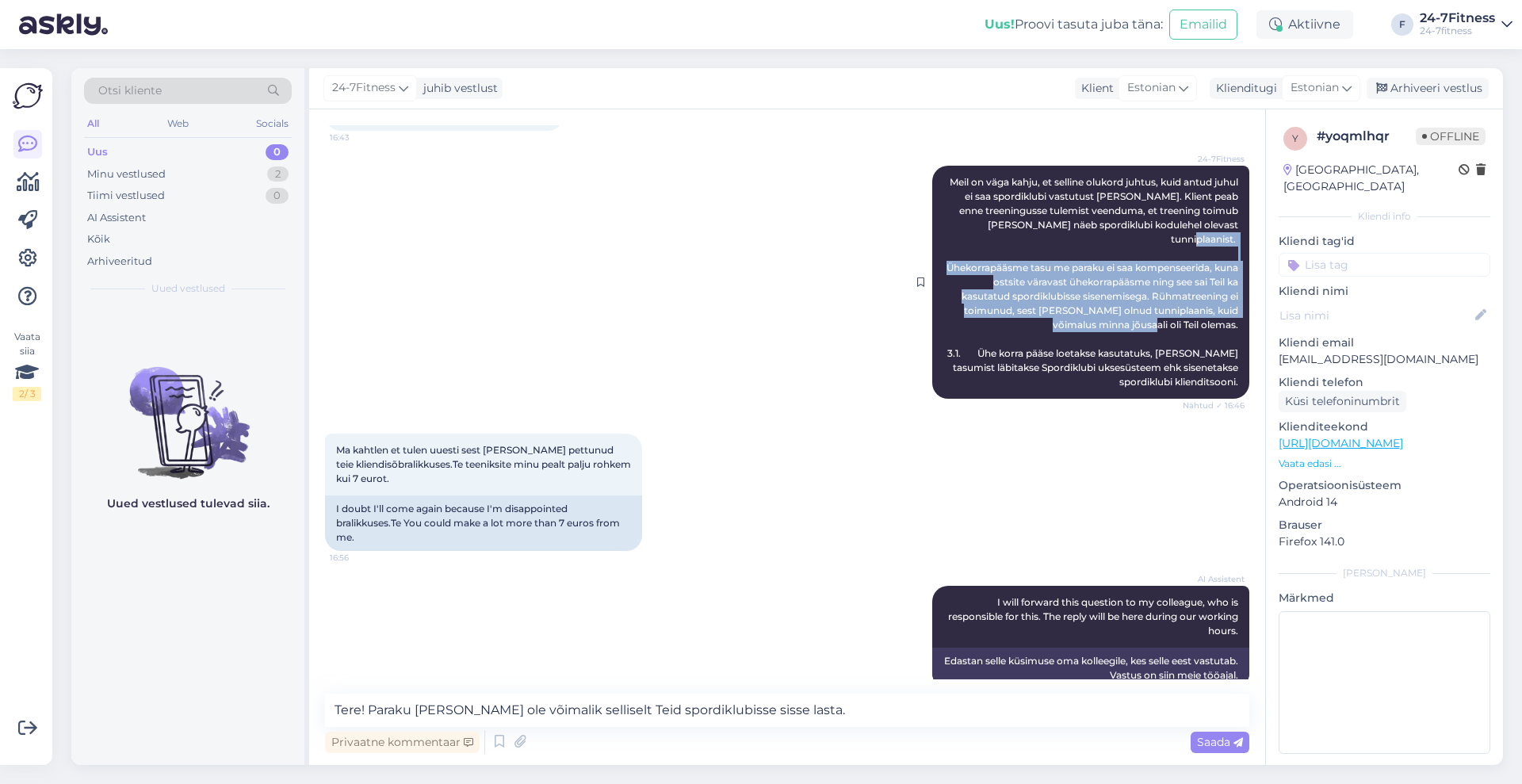
drag, startPoint x: 1225, startPoint y: 294, endPoint x: 941, endPoint y: 240, distance: 289.1
click at [941, 240] on div "24-7Fitness Meil on väga kahju, et selline olukord juhtus, kuid antud juhul ei …" at bounding box center [1090, 282] width 317 height 233
copy span "Ühekorrapääsme tasu me paraku ei saa kompenseerida, kuna ostsite väravast üheko…"
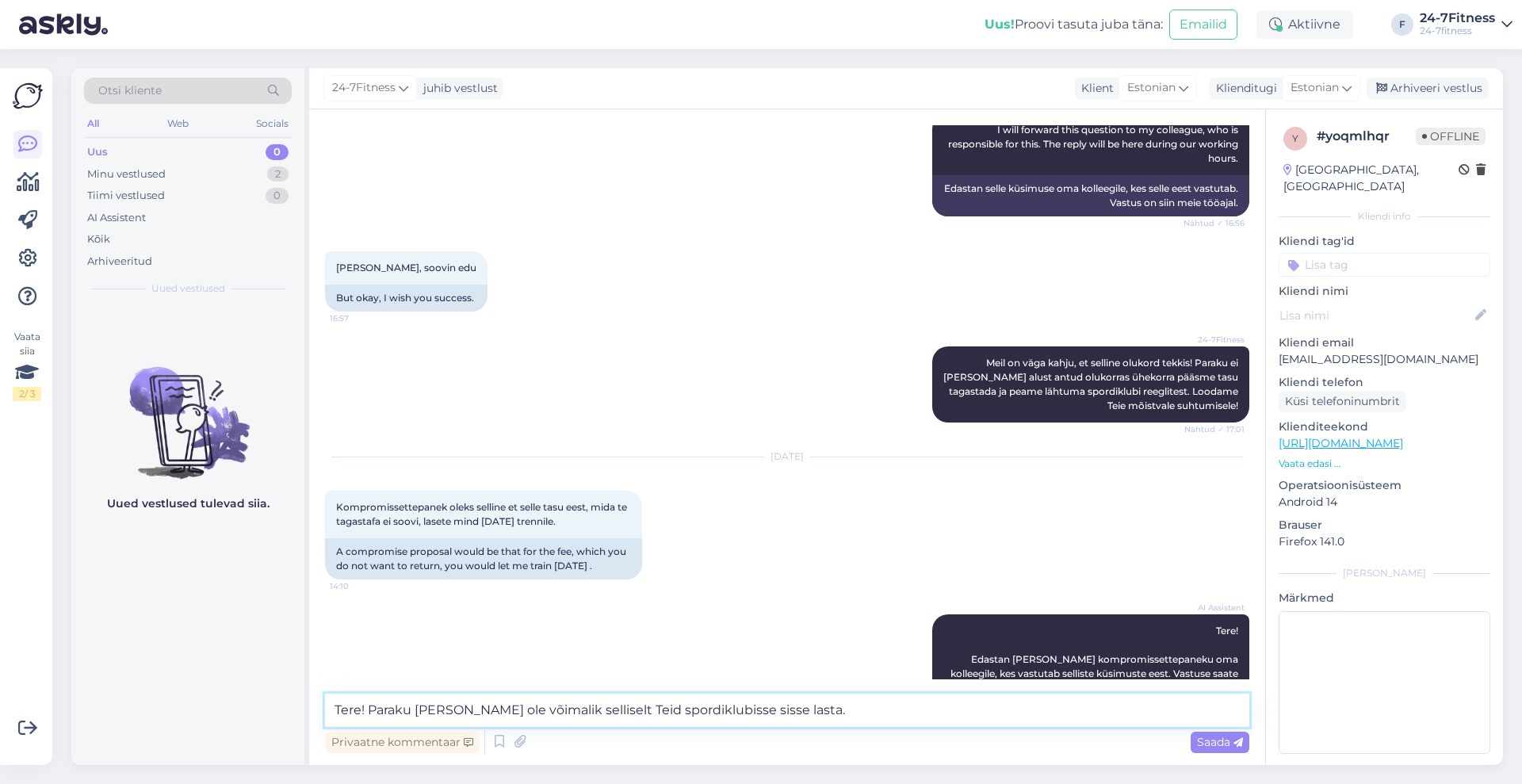
click at [991, 701] on textarea "Tere! Paraku [PERSON_NAME] ole võimalik selliselt Teid spordiklubisse sisse las…" at bounding box center [787, 710] width 924 height 33
paste textarea "Ühekorrapääsme tasu me paraku ei saa kompenseerida, kuna ostsite väravast üheko…"
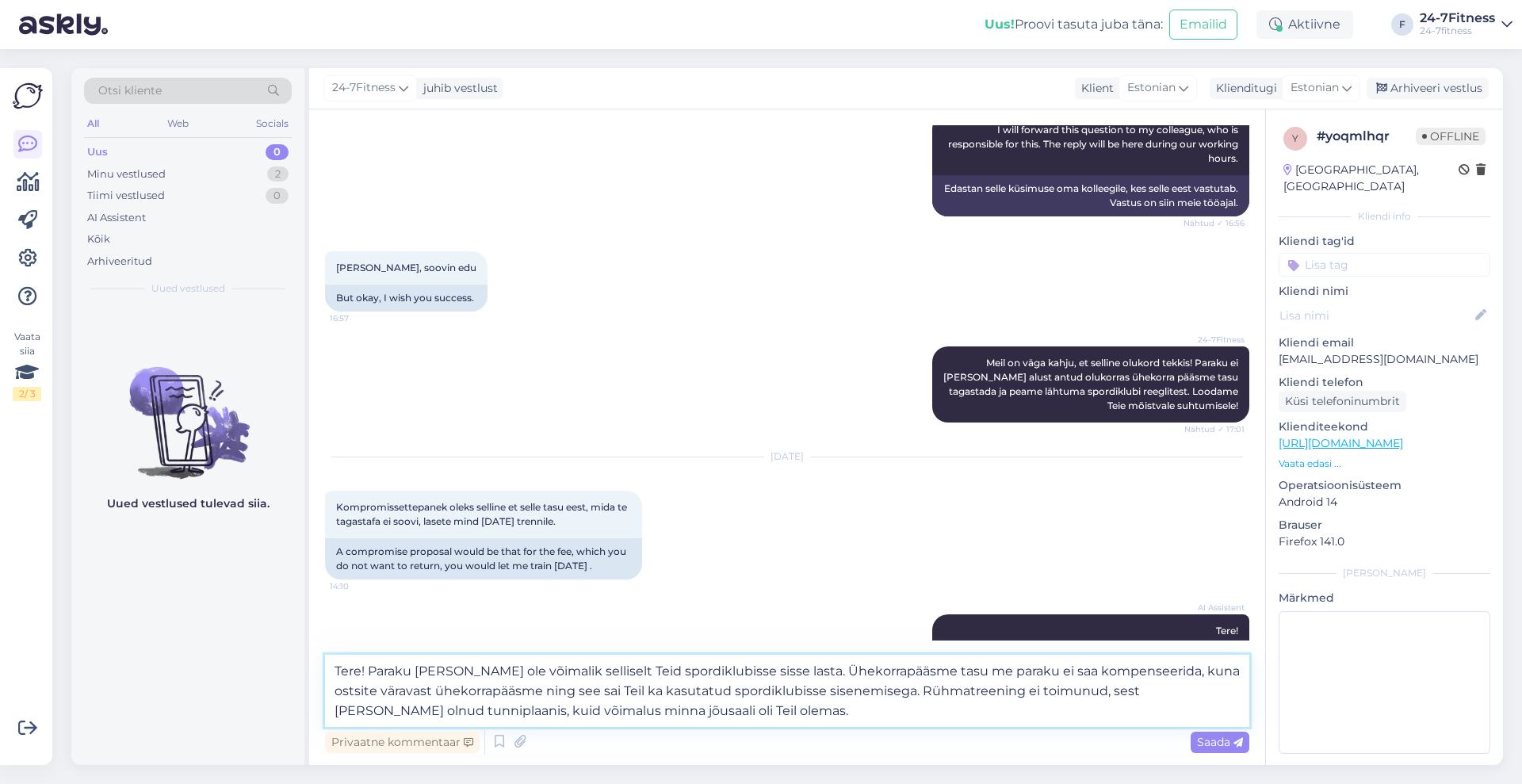
drag, startPoint x: 879, startPoint y: 686, endPoint x: 882, endPoint y: 705, distance: 19.2
click at [882, 705] on textarea "Tere! Paraku [PERSON_NAME] ole võimalik selliselt Teid spordiklubisse sisse las…" at bounding box center [787, 691] width 924 height 72
click at [887, 708] on textarea "Tere! Paraku [PERSON_NAME] ole võimalik selliselt Teid spordiklubisse sisse las…" at bounding box center [787, 691] width 924 height 72
click at [923, 709] on textarea "Tere! Paraku [PERSON_NAME] ole võimalik selliselt Teid spordiklubisse sisse las…" at bounding box center [787, 691] width 924 height 72
click at [884, 709] on textarea "Tere! Paraku [PERSON_NAME] ole võimalik selliselt Teid spordiklubisse sisse las…" at bounding box center [787, 691] width 924 height 72
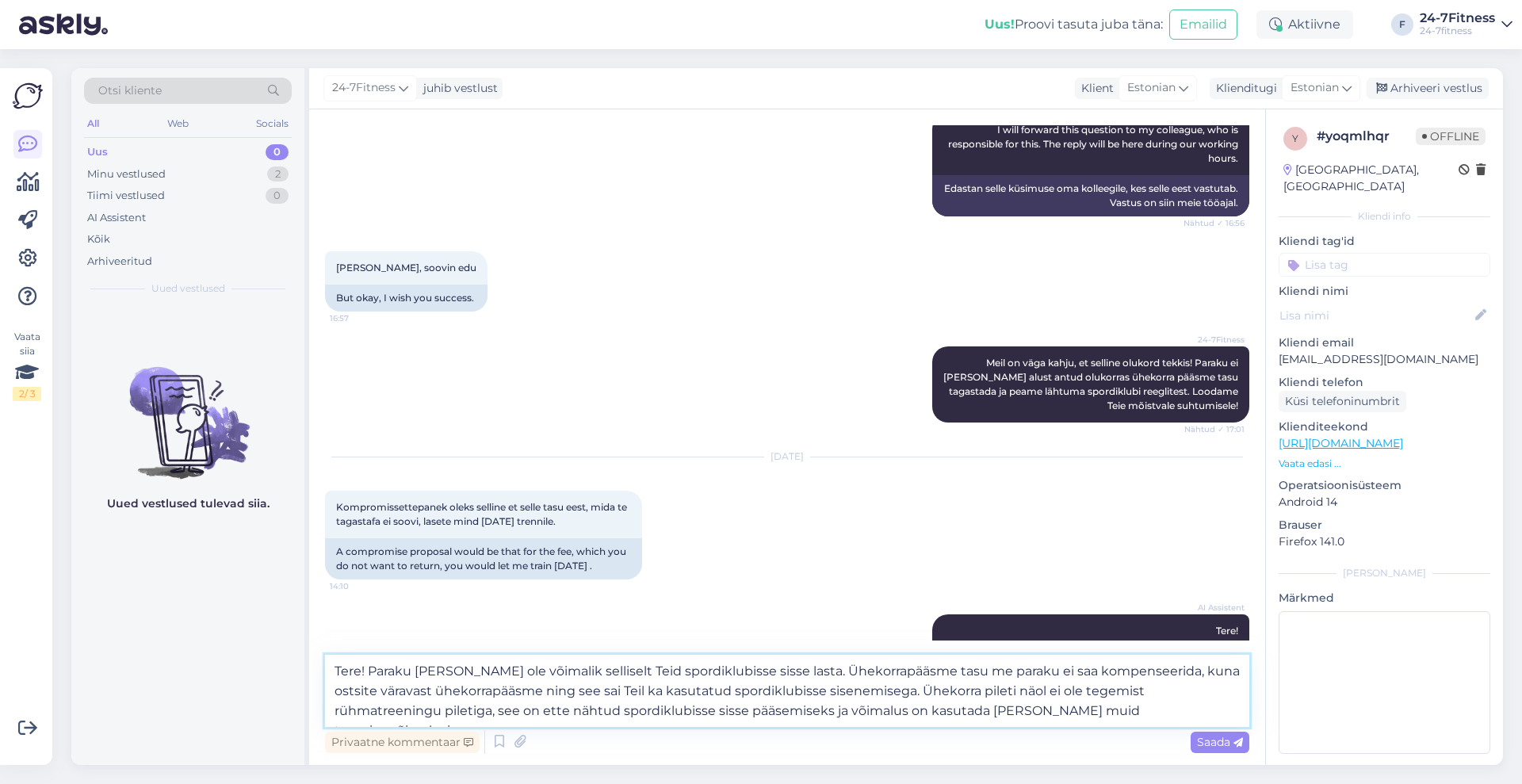
click at [799, 713] on textarea "Tere! Paraku [PERSON_NAME] ole võimalik selliselt Teid spordiklubisse sisse las…" at bounding box center [787, 691] width 924 height 72
type textarea "Tere! Paraku [PERSON_NAME] ole võimalik selliselt Teid spordiklubisse sisse las…"
click at [1216, 743] on span "Saada" at bounding box center [1220, 743] width 46 height 15
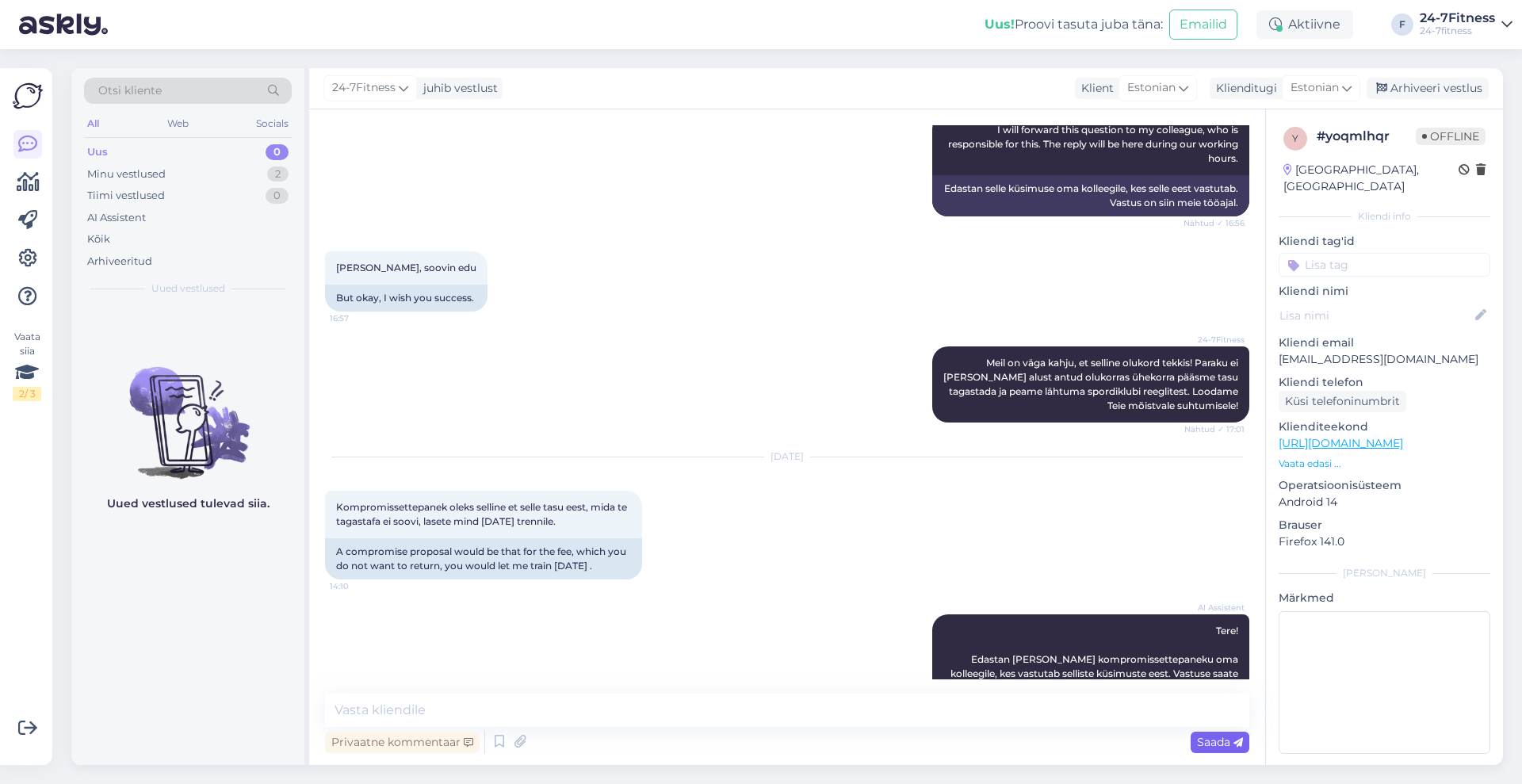
scroll to position [3373, 0]
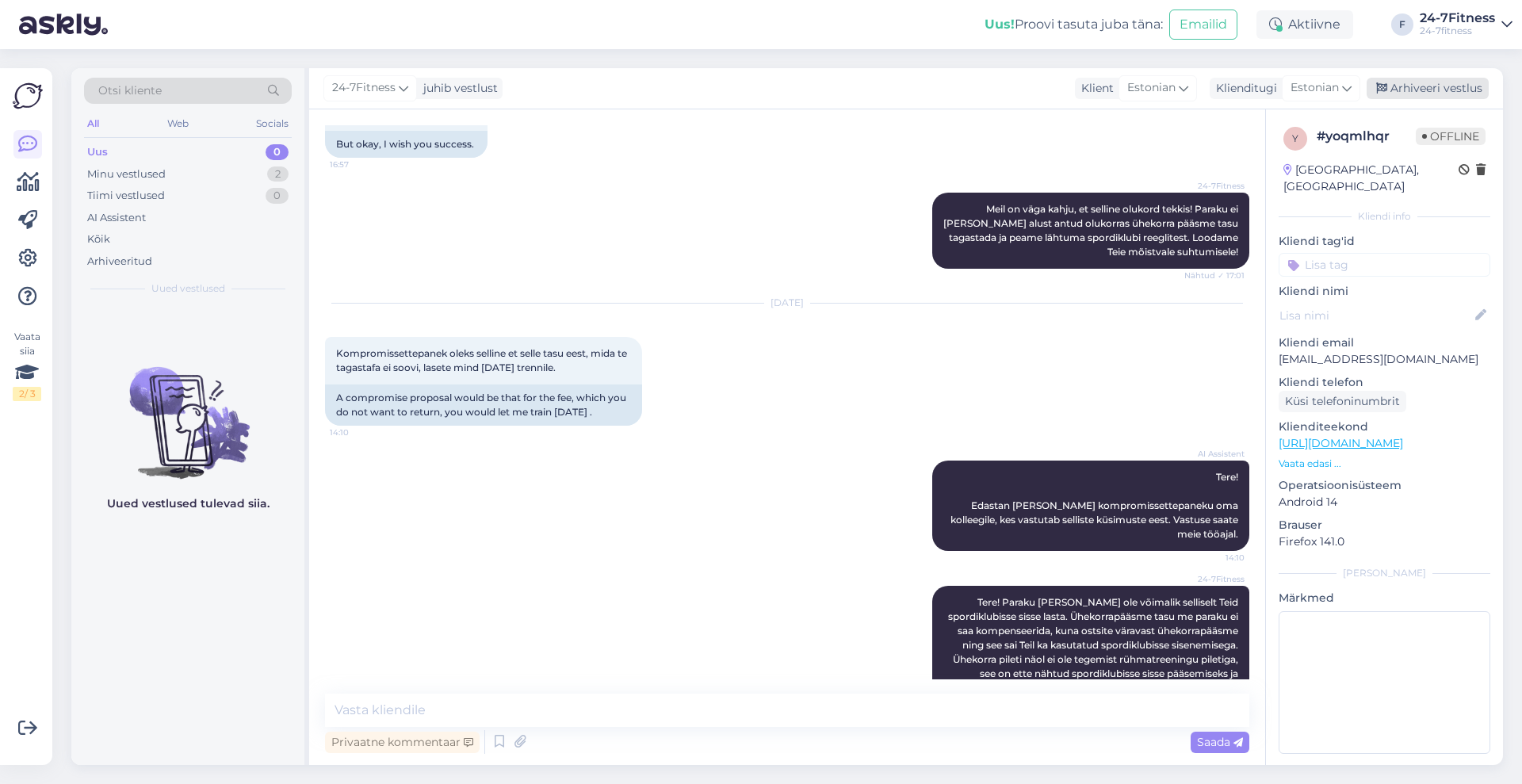
click at [1399, 85] on div "Arhiveeri vestlus" at bounding box center [1427, 87] width 122 height 21
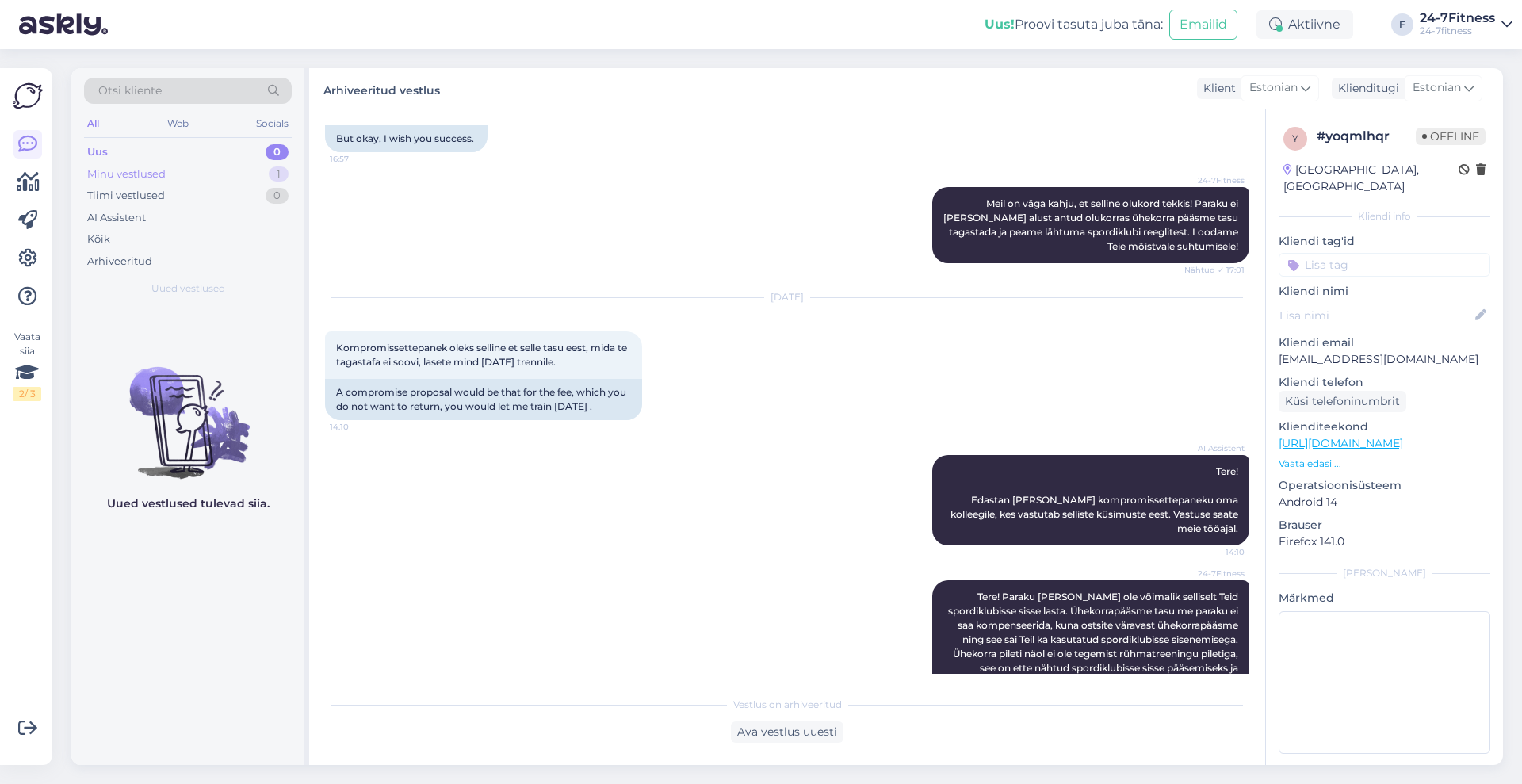
click at [175, 173] on div "Minu vestlused 1" at bounding box center [188, 174] width 208 height 22
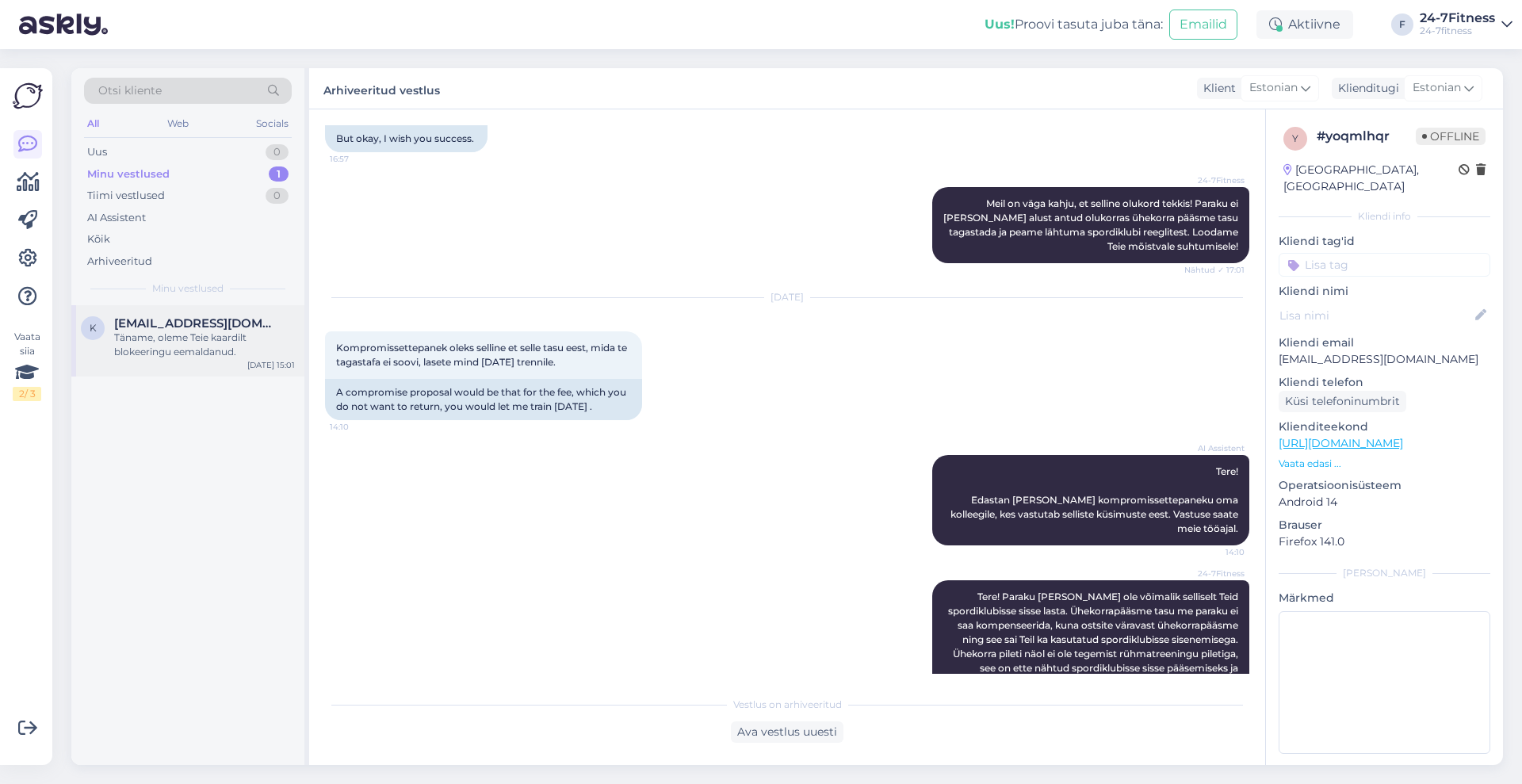
click at [167, 352] on div "Täname, oleme Teie kaardilt blokeeringu eemaldanud." at bounding box center [204, 344] width 180 height 29
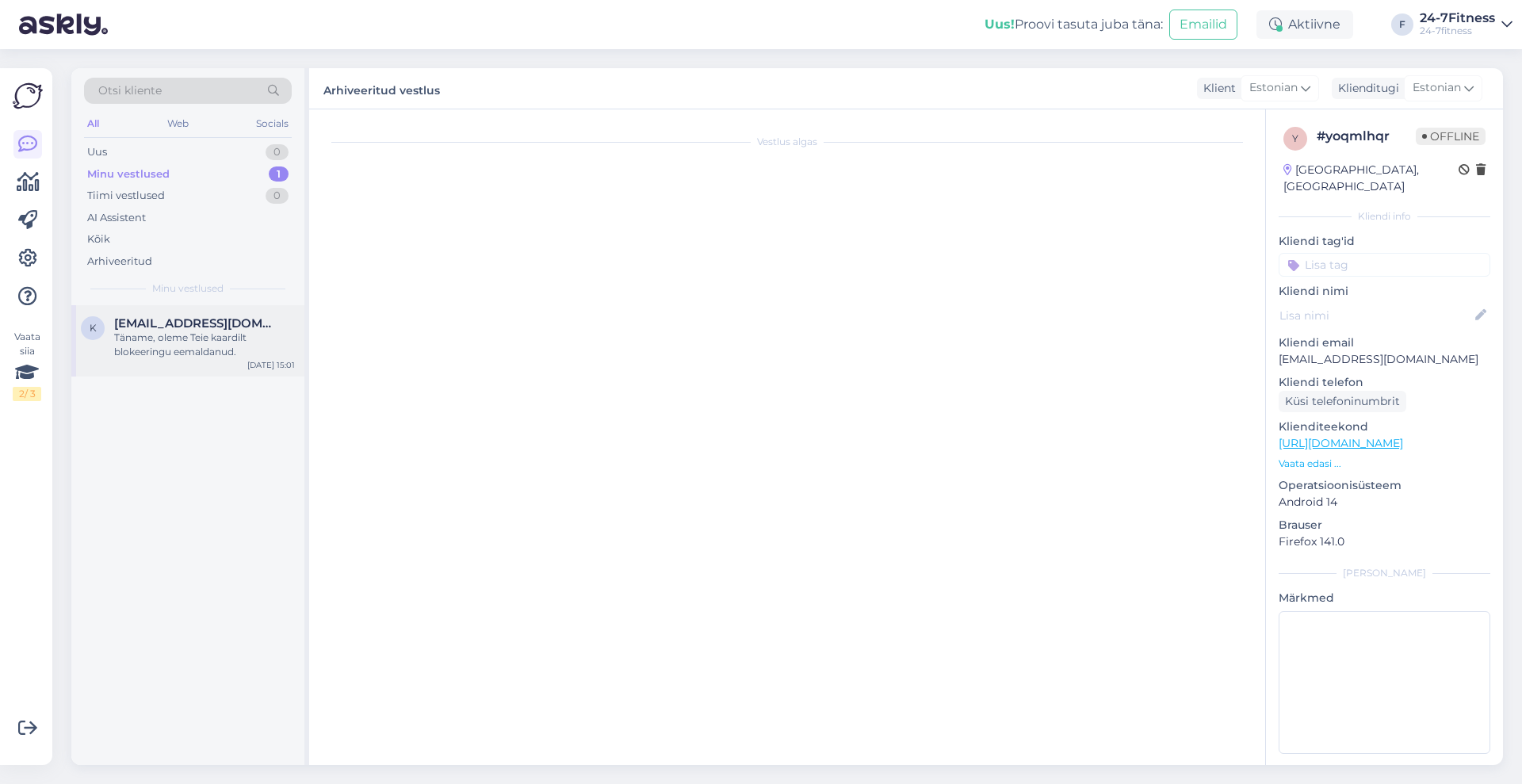
scroll to position [201, 0]
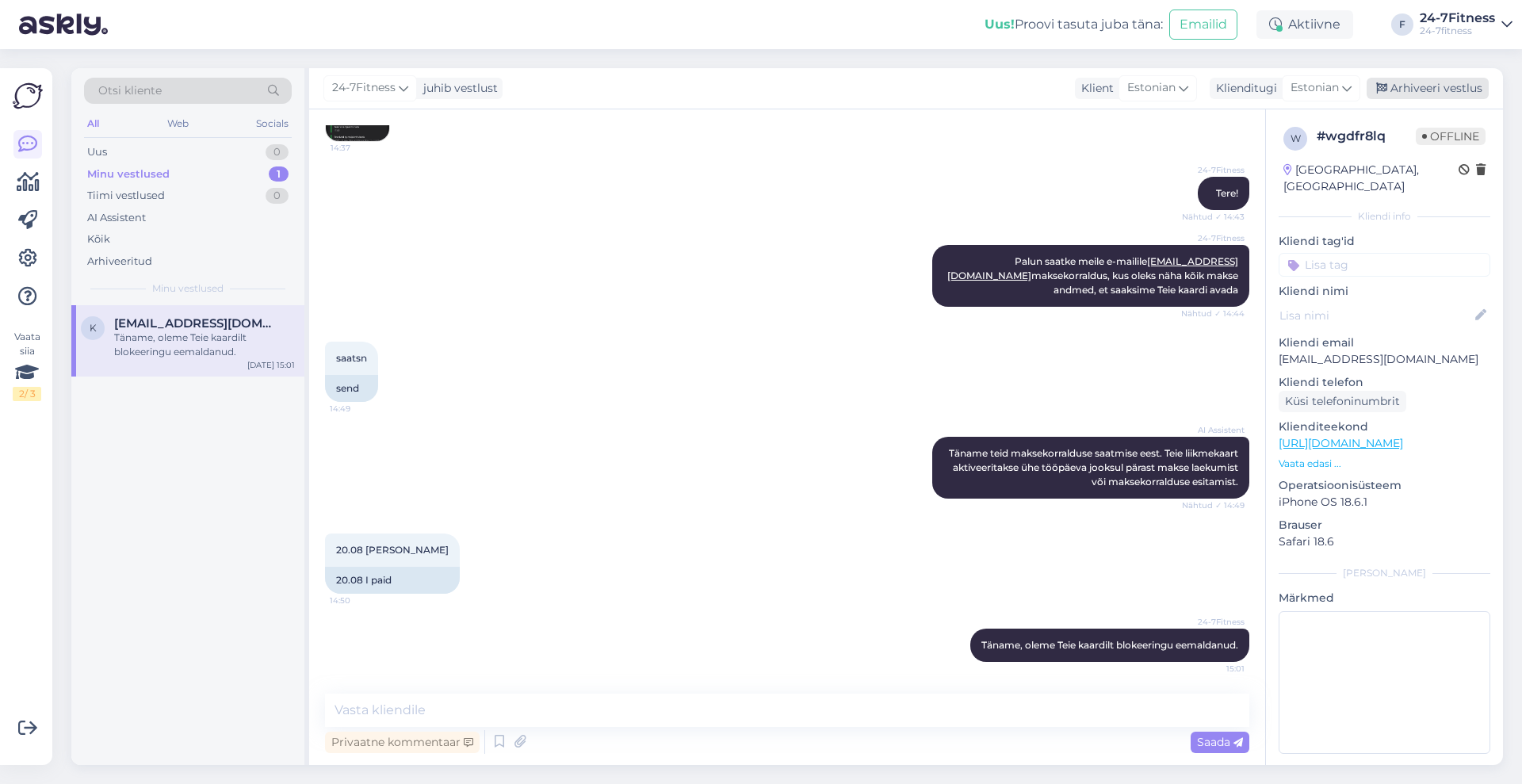
click at [1428, 84] on div "Arhiveeri vestlus" at bounding box center [1427, 87] width 122 height 21
